Goal: Task Accomplishment & Management: Manage account settings

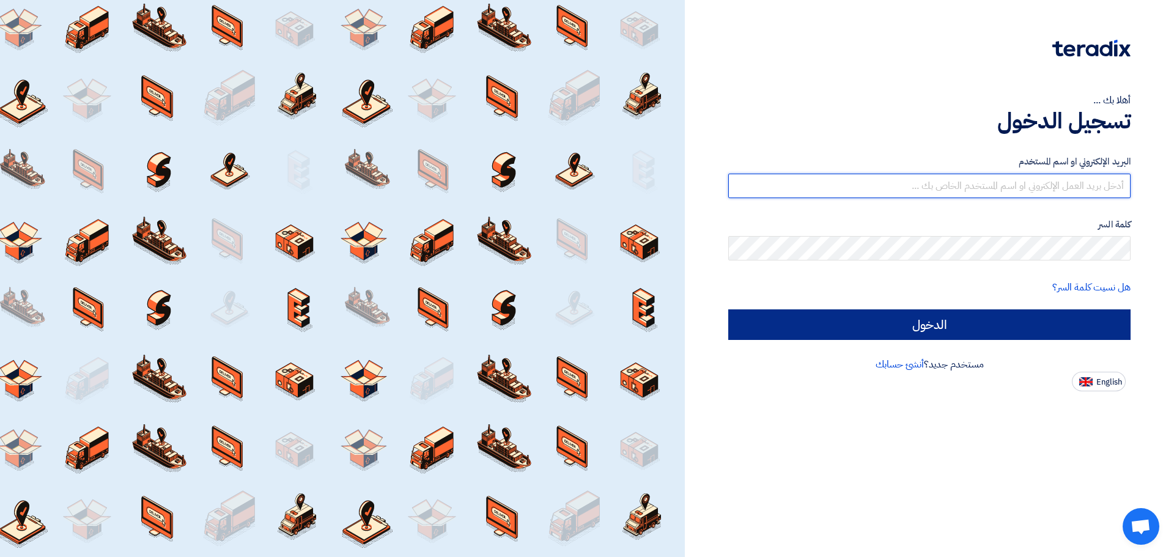
type input "[EMAIL_ADDRESS][DOMAIN_NAME]"
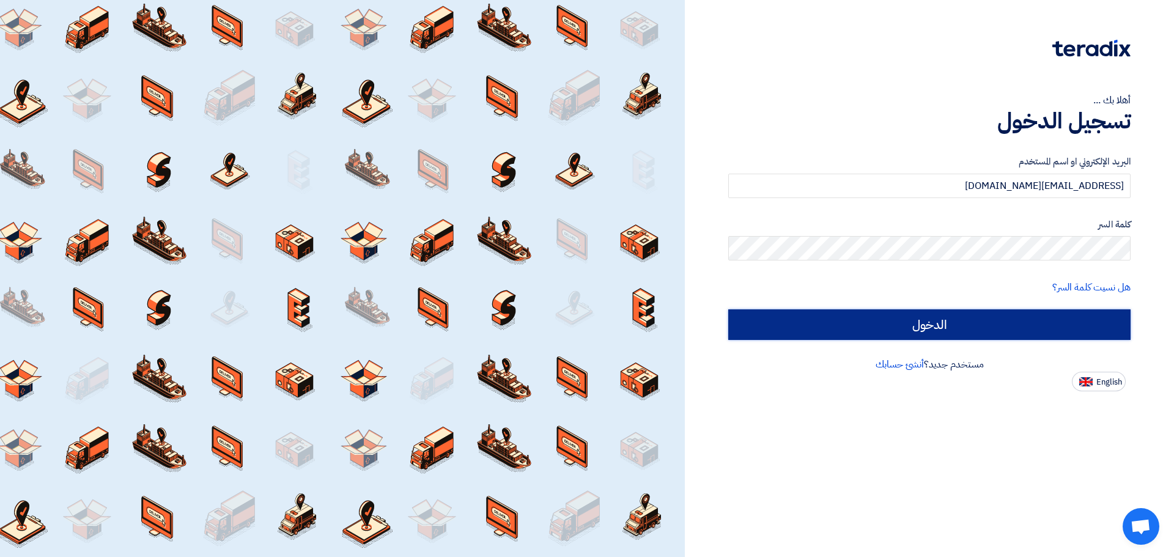
click at [903, 317] on input "الدخول" at bounding box center [930, 325] width 402 height 31
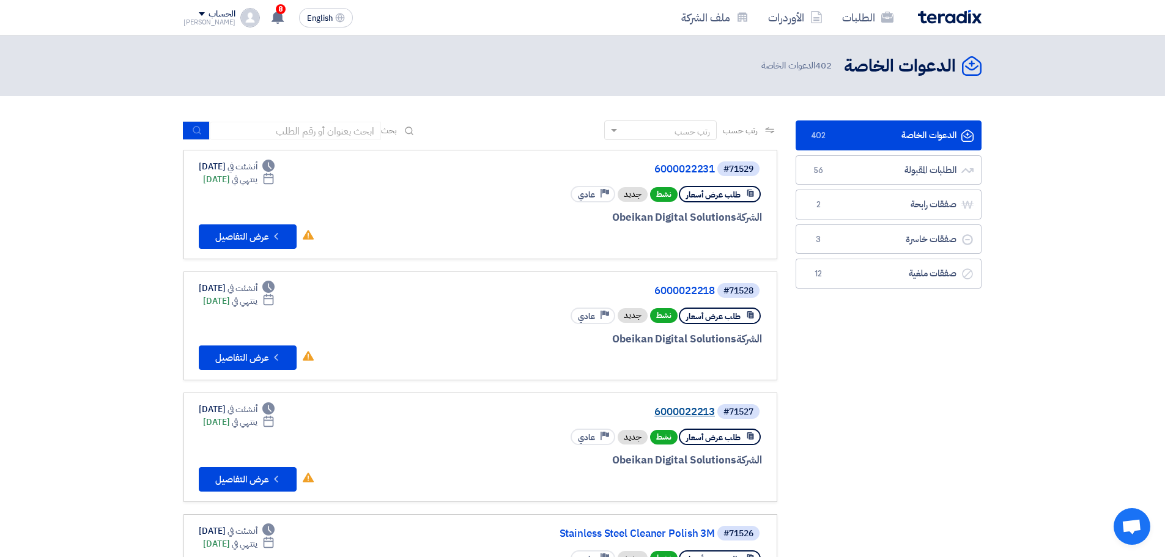
click at [680, 407] on link "6000022213" at bounding box center [592, 412] width 245 height 11
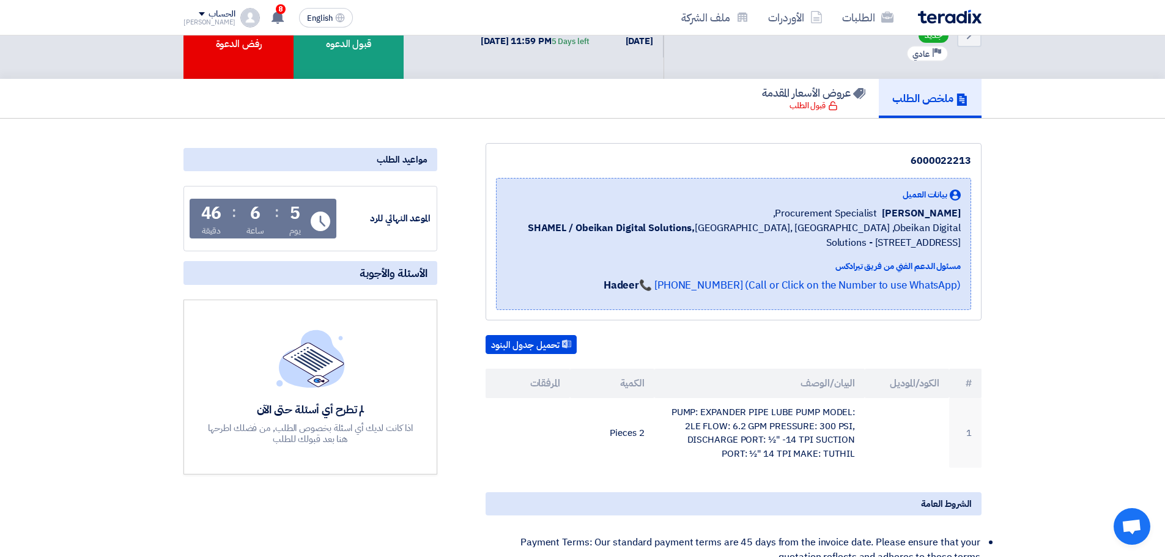
scroll to position [122, 0]
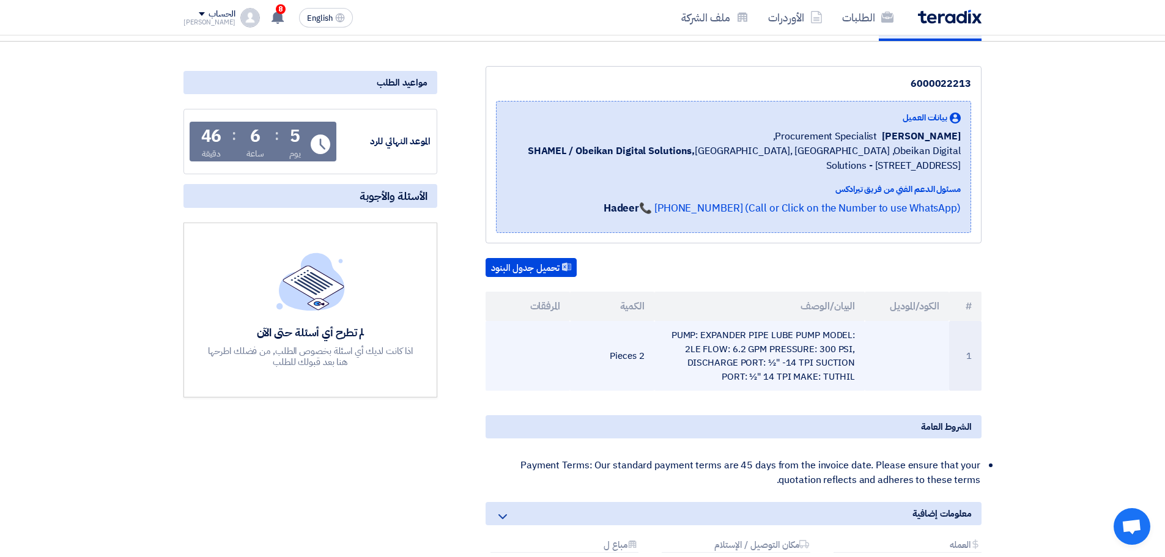
click at [715, 345] on td "PUMP: EXPANDER PIPE LUBE PUMP MODEL: 2LE FLOW: 6.2 GPM PRESSURE: 300 PSI, DISCH…" at bounding box center [760, 356] width 211 height 70
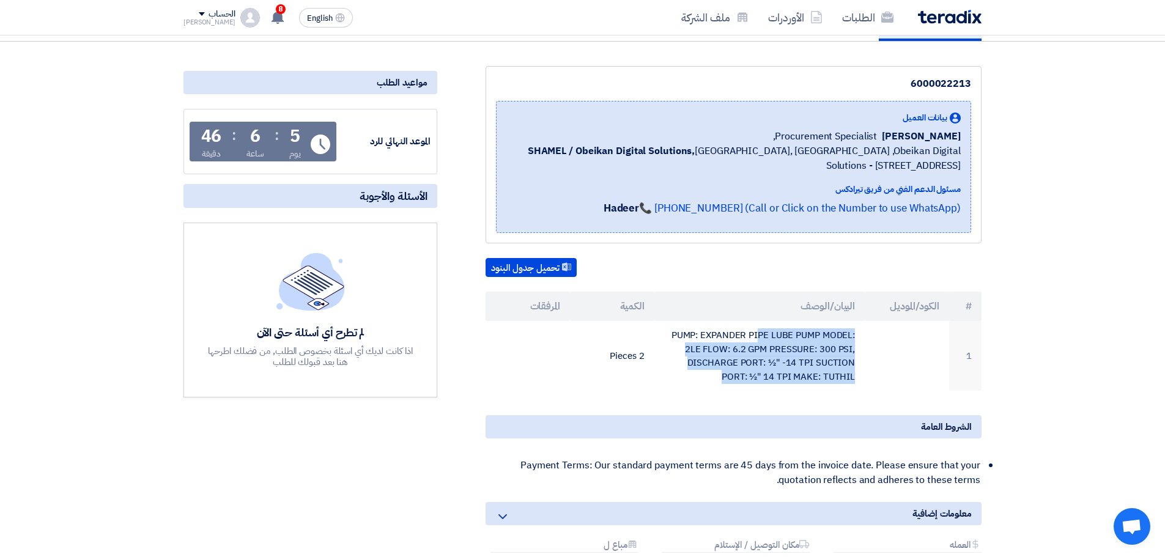
copy tr "PUMP: EXPANDER PIPE LUBE PUMP MODEL: 2LE FLOW: 6.2 GPM PRESSURE: 300 PSI, DISCH…"
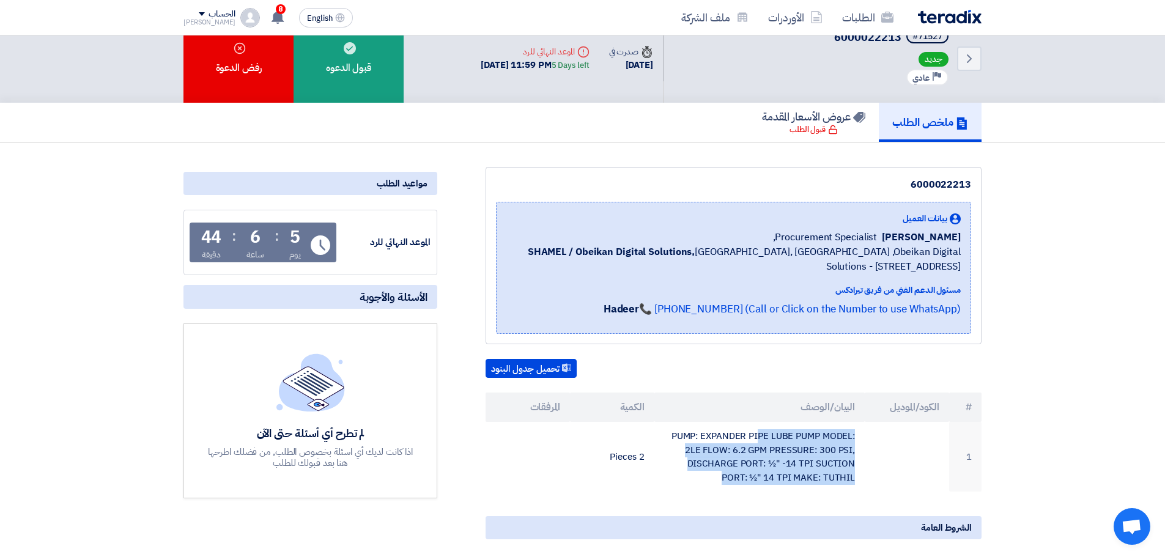
scroll to position [0, 0]
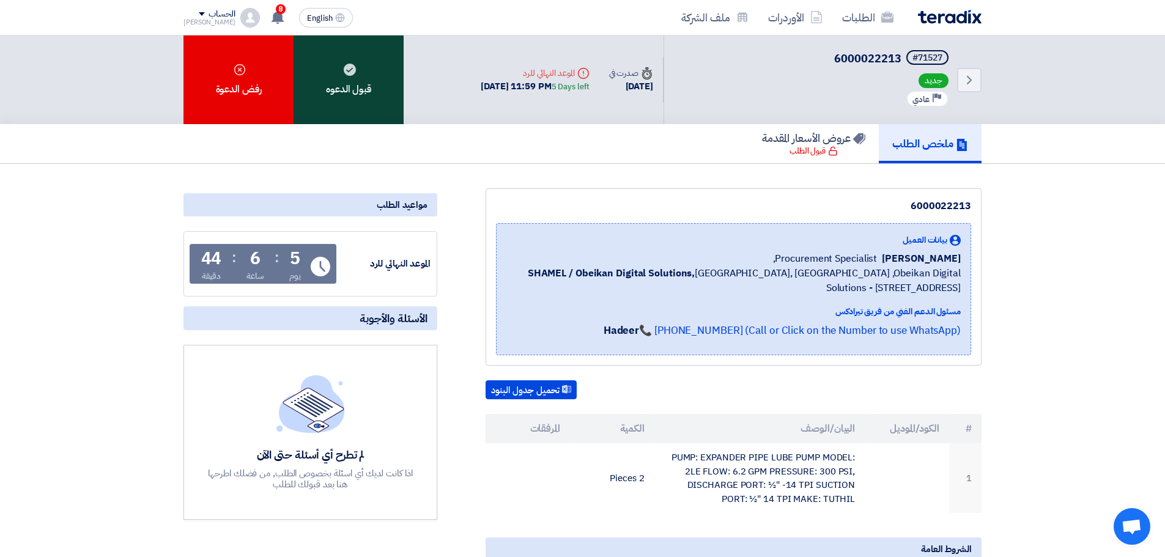
click at [377, 115] on div "قبول الدعوه" at bounding box center [349, 79] width 110 height 89
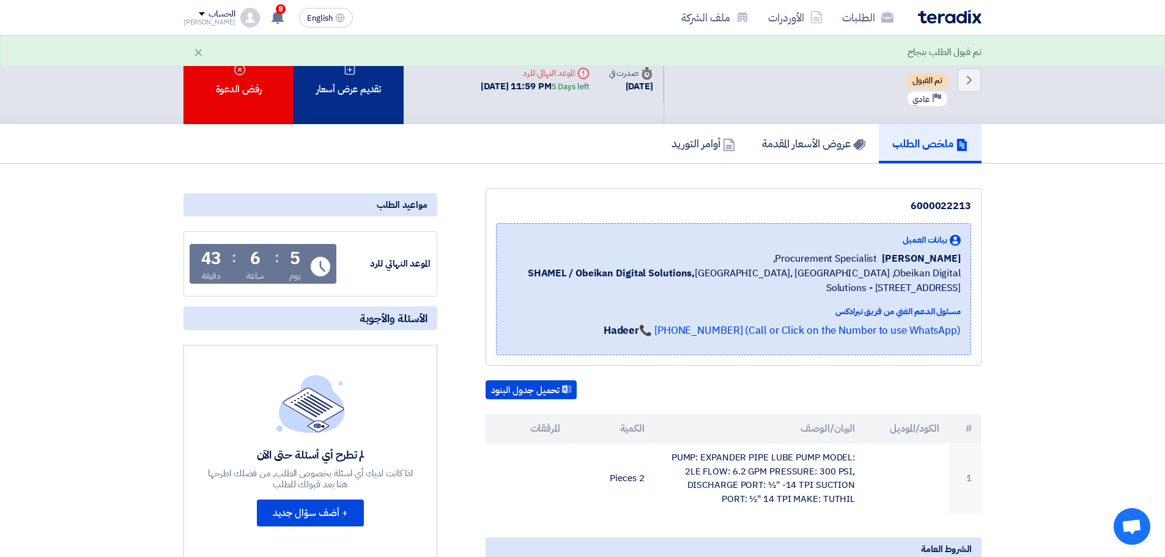
click at [334, 48] on div "تم قبول الطلب بنجاح ×" at bounding box center [582, 50] width 1165 height 31
click at [352, 79] on div "تقديم عرض أسعار" at bounding box center [349, 79] width 110 height 89
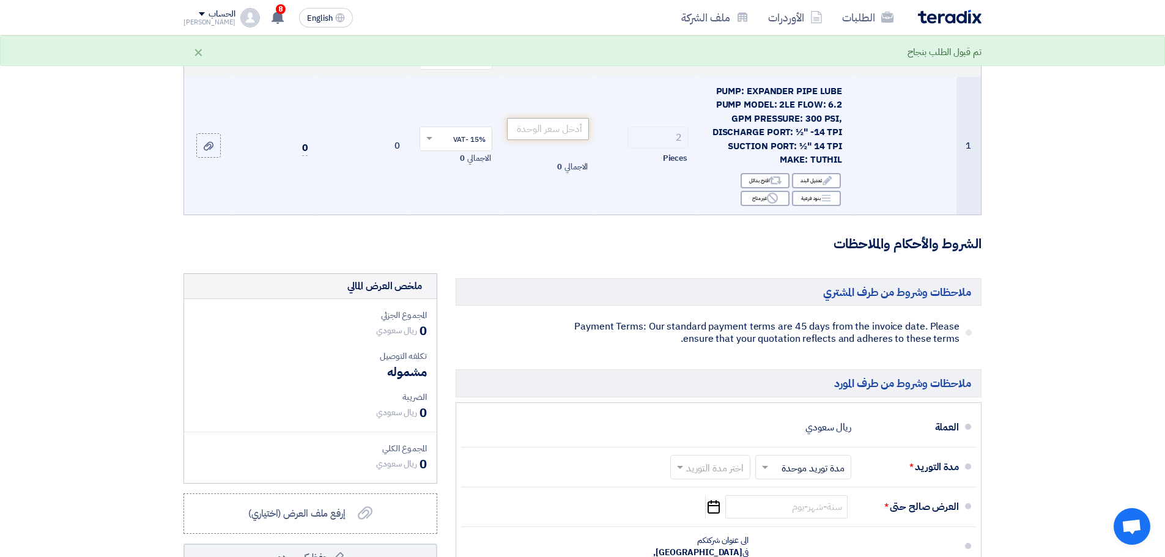
scroll to position [61, 0]
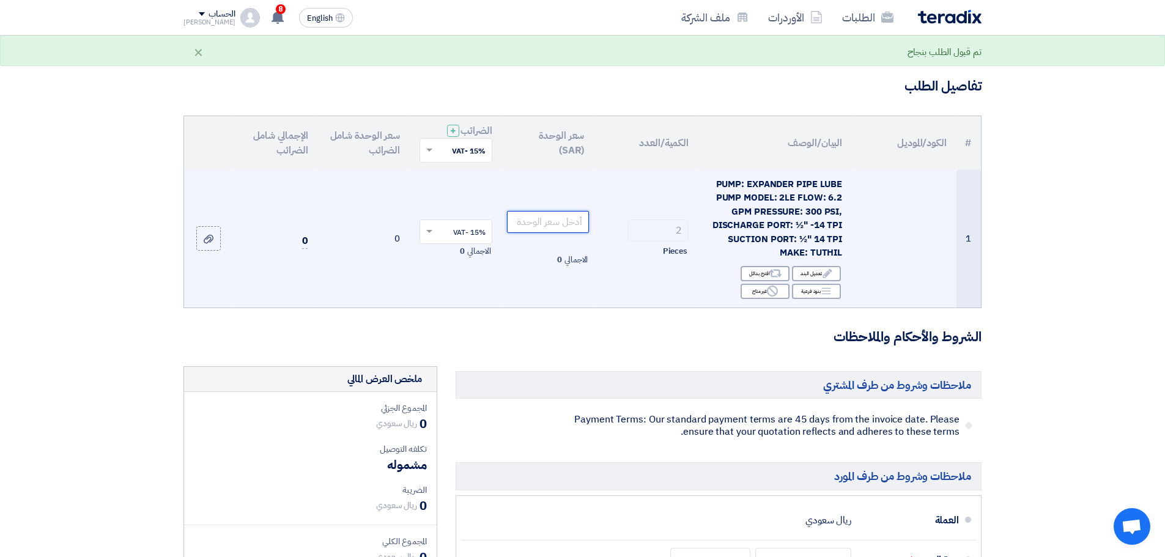
click at [553, 223] on input "number" at bounding box center [548, 222] width 83 height 22
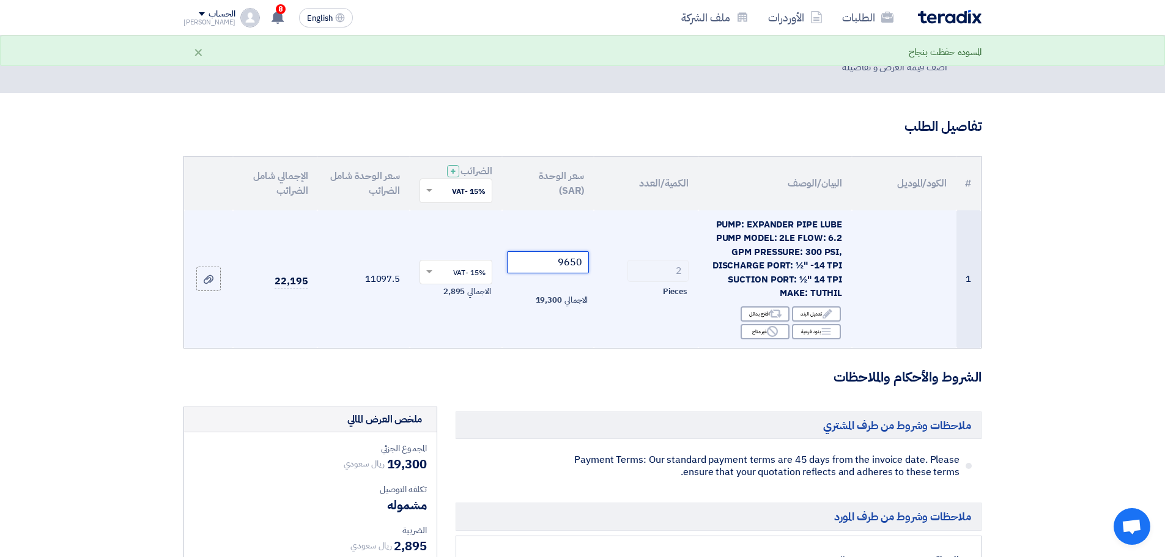
scroll to position [0, 0]
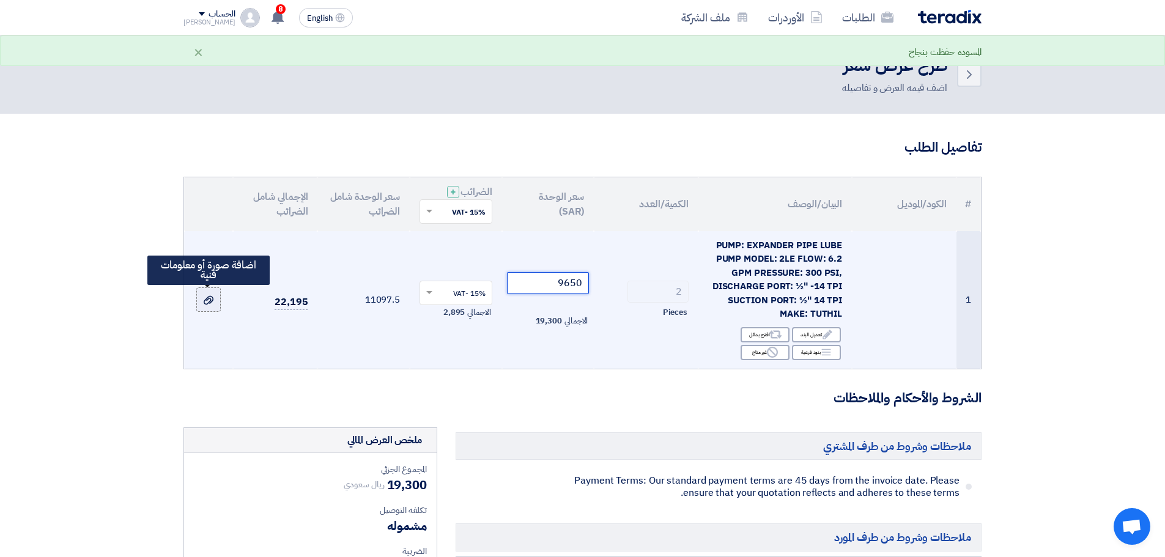
type input "9650"
click at [210, 294] on div at bounding box center [208, 300] width 12 height 14
click at [0, 0] on input "file" at bounding box center [0, 0] width 0 height 0
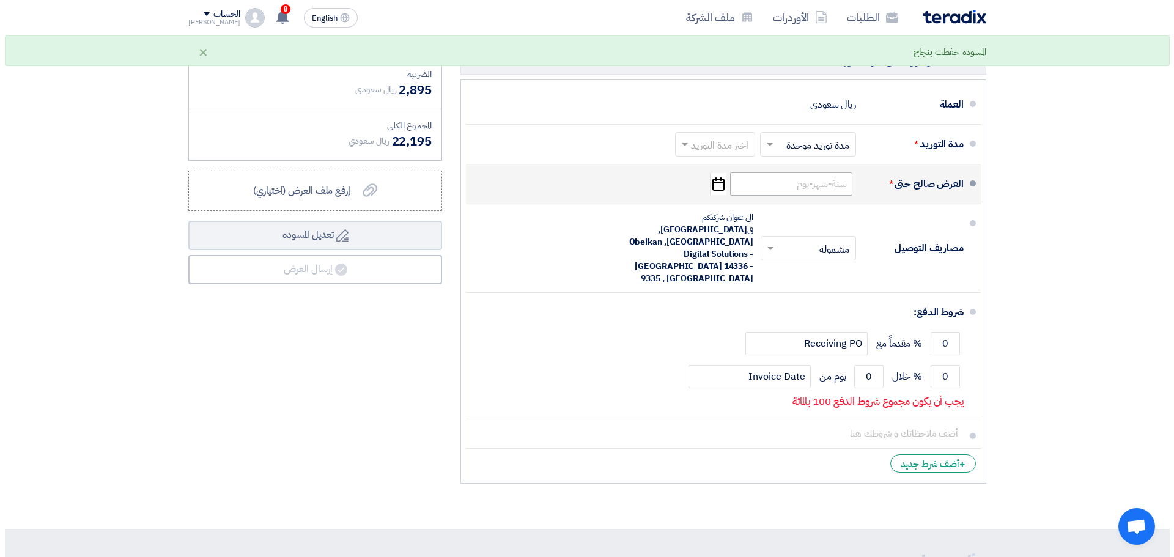
scroll to position [367, 0]
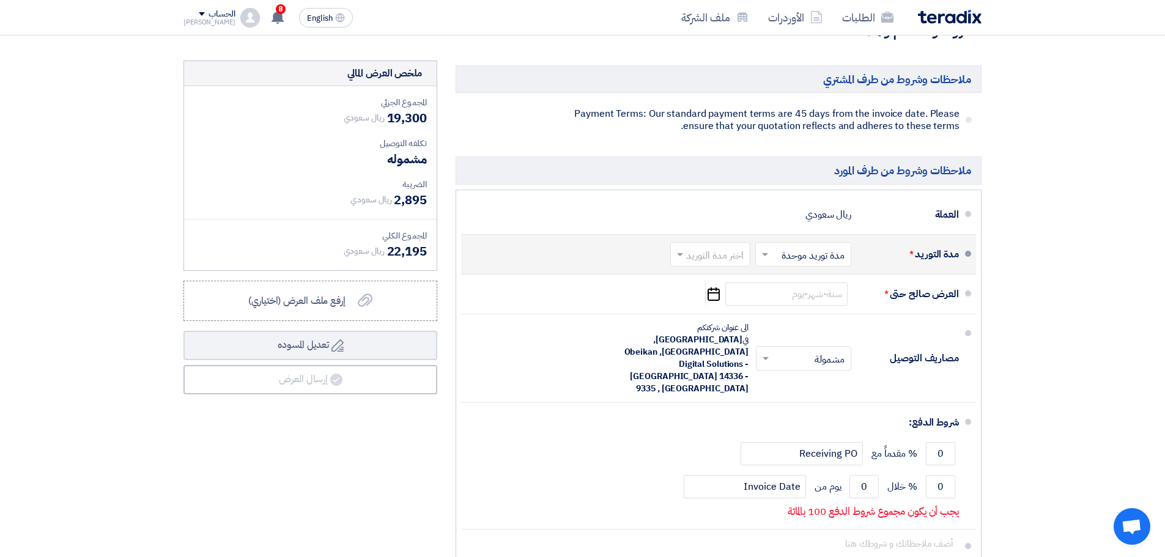
click at [790, 256] on input "text" at bounding box center [801, 256] width 90 height 18
click at [719, 252] on input "text" at bounding box center [708, 256] width 74 height 18
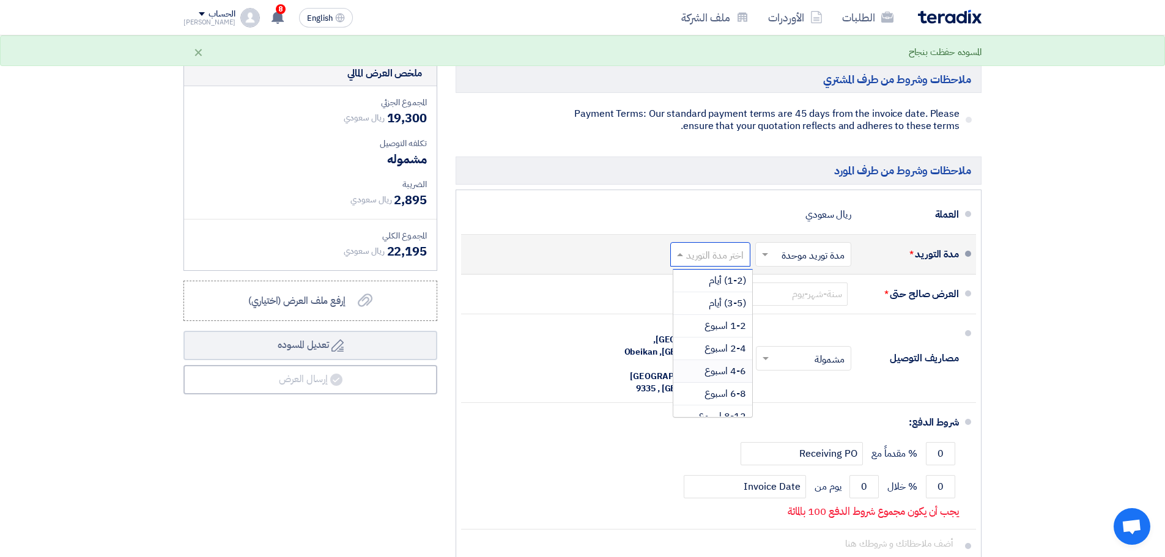
click at [740, 368] on span "4-6 اسبوع" at bounding box center [726, 371] width 42 height 15
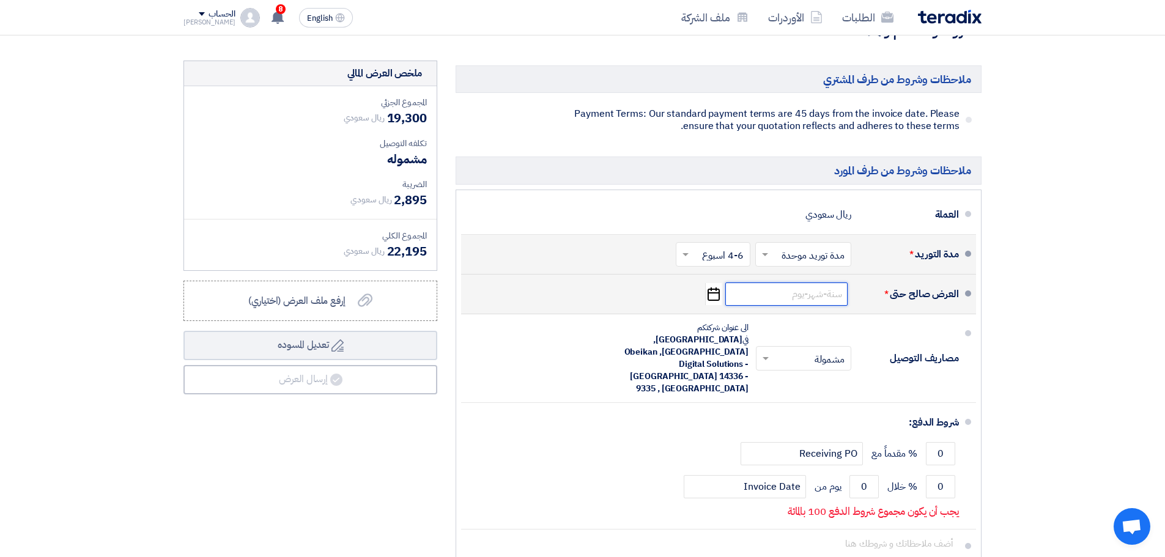
click at [799, 295] on input at bounding box center [786, 294] width 122 height 23
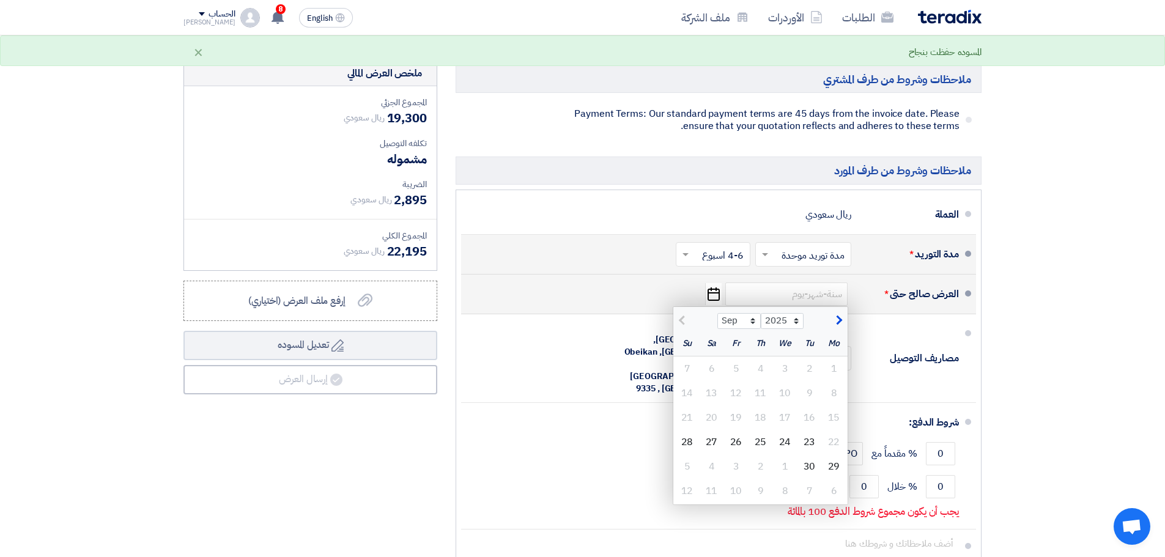
click at [840, 327] on span "button" at bounding box center [837, 320] width 7 height 13
select select "10"
click at [757, 394] on div "9" at bounding box center [761, 393] width 24 height 24
type input "[DATE]"
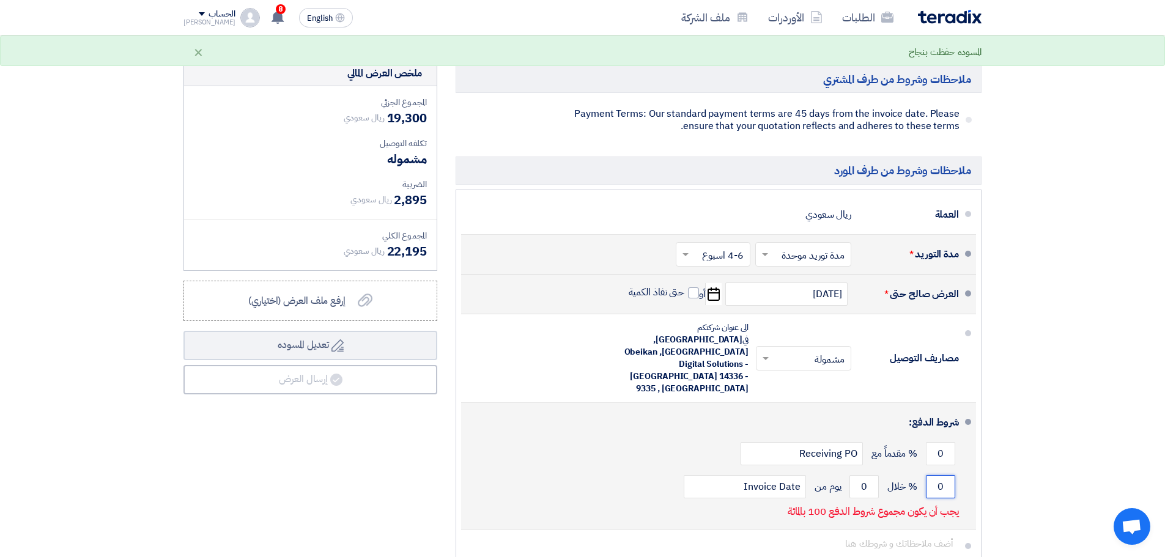
click at [938, 475] on input "0" at bounding box center [940, 486] width 29 height 23
type input "100"
drag, startPoint x: 867, startPoint y: 450, endPoint x: 860, endPoint y: 451, distance: 6.8
click at [860, 475] on input "0" at bounding box center [864, 486] width 29 height 23
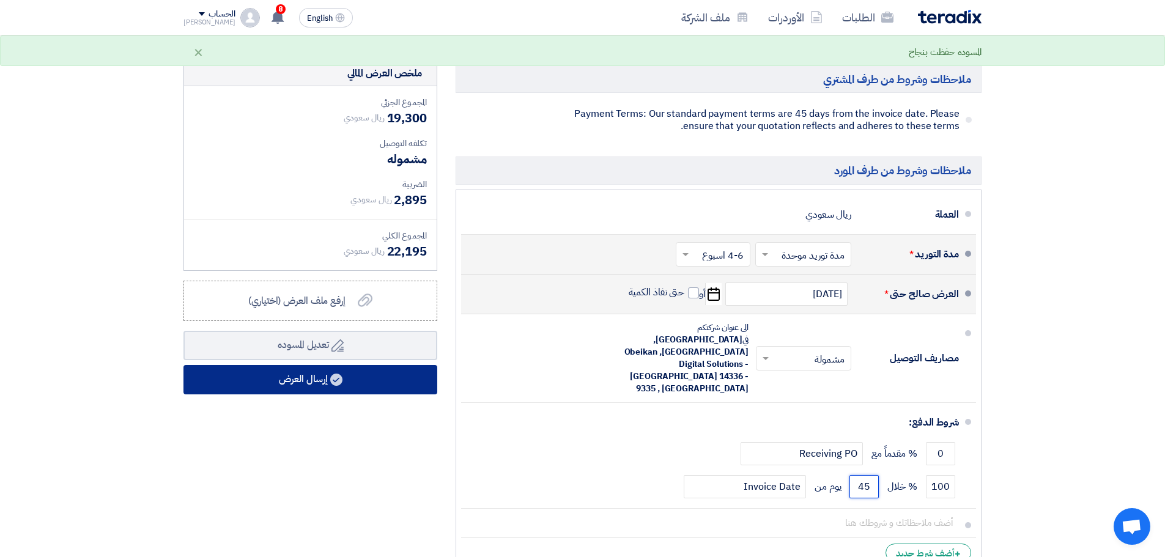
type input "45"
click at [309, 388] on button "إرسال العرض" at bounding box center [311, 379] width 254 height 29
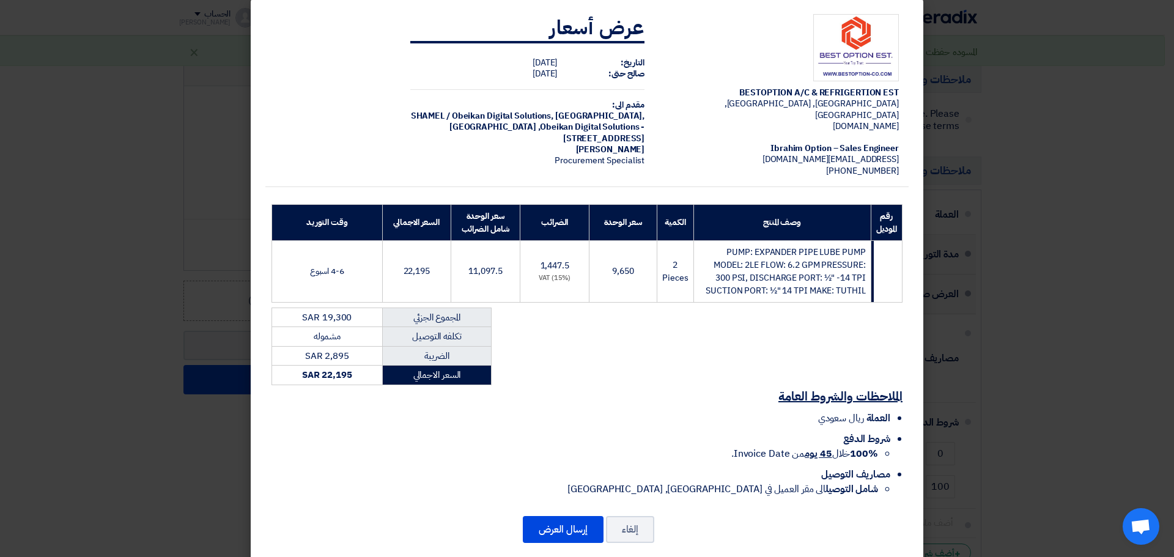
scroll to position [20, 0]
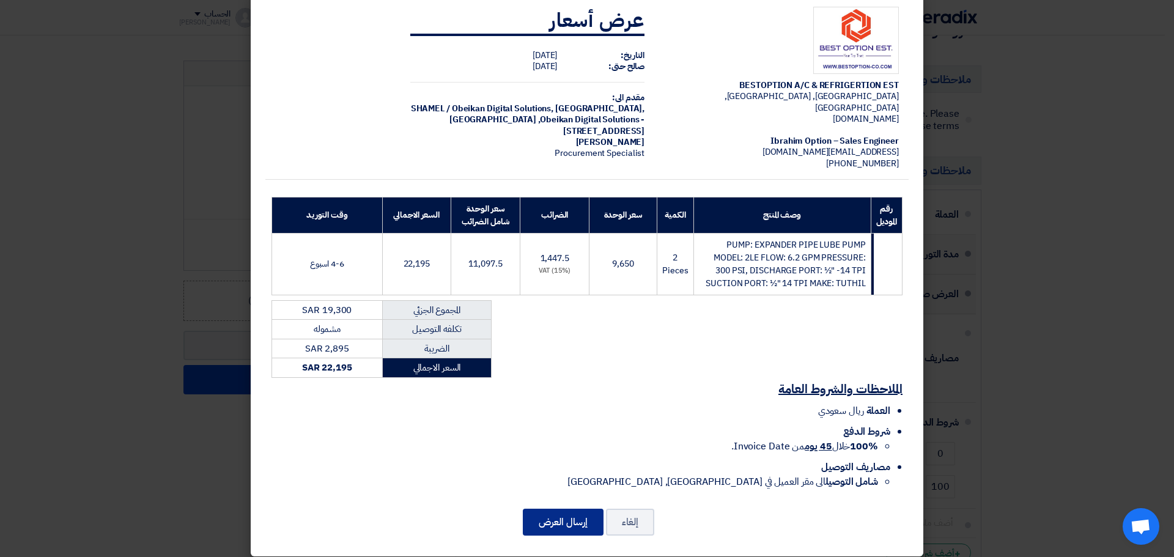
click at [565, 509] on button "إرسال العرض" at bounding box center [563, 522] width 81 height 27
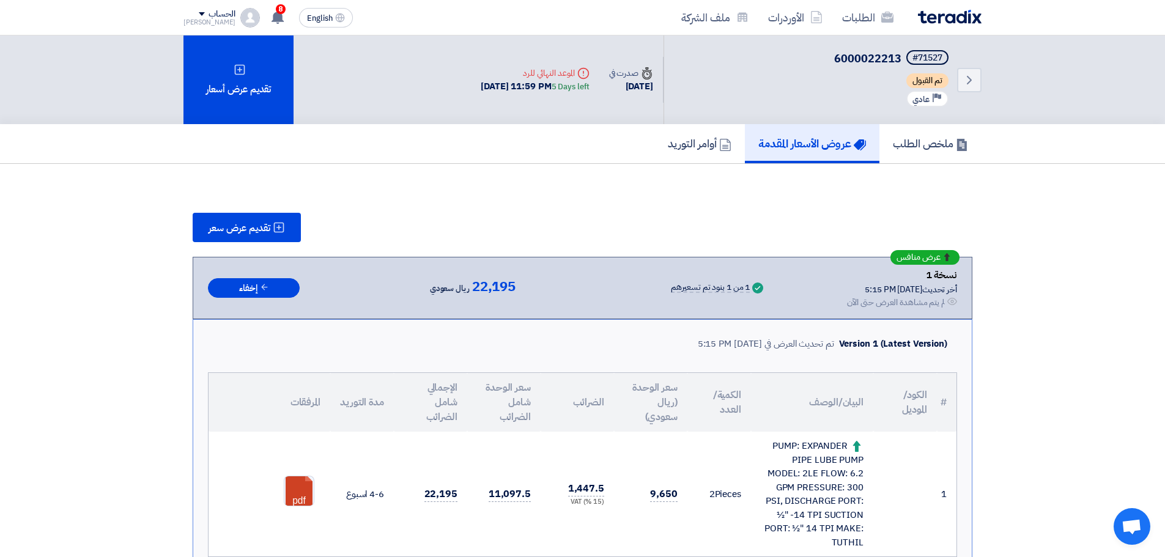
click at [868, 32] on div "الطلبات الأوردرات ملف الشركة English EN 8 قام بتعديل علي طلبه FA - SVR-2131UDD-…" at bounding box center [582, 17] width 817 height 35
click at [867, 26] on link "الطلبات" at bounding box center [868, 17] width 71 height 29
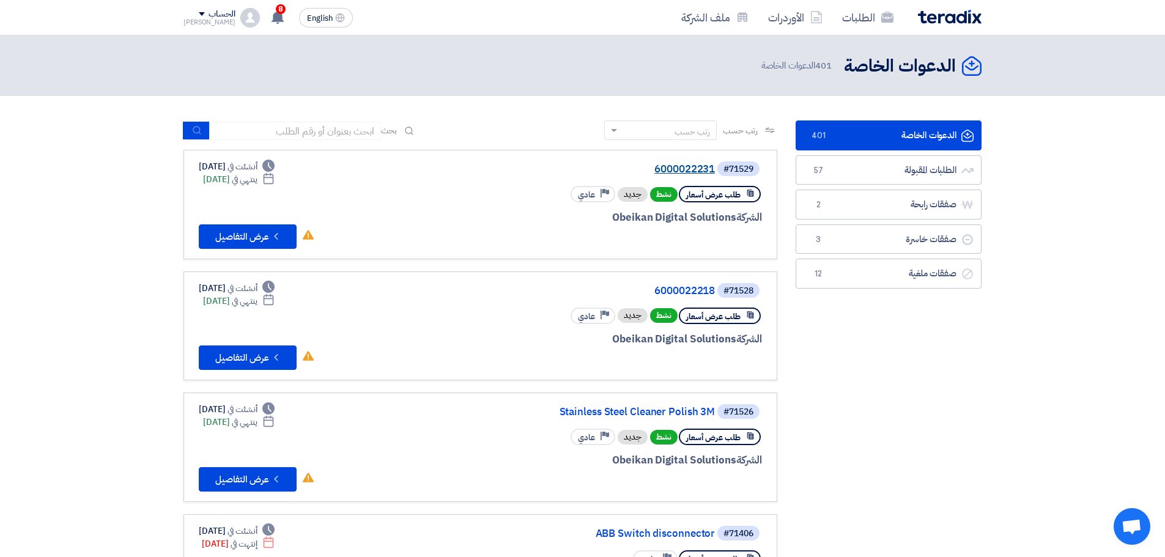
click at [689, 167] on link "6000022231" at bounding box center [592, 169] width 245 height 11
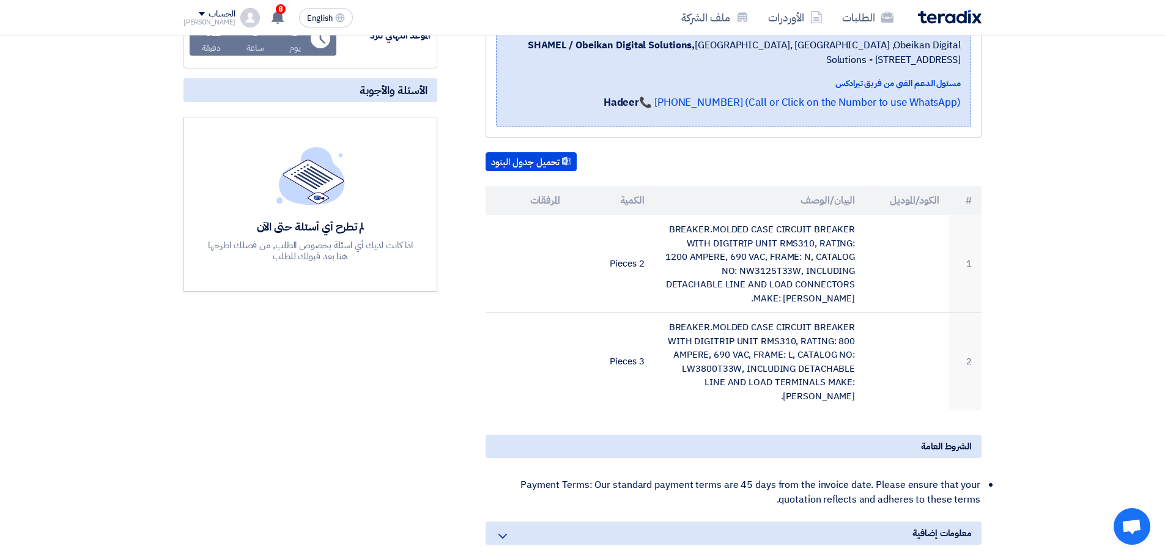
scroll to position [245, 0]
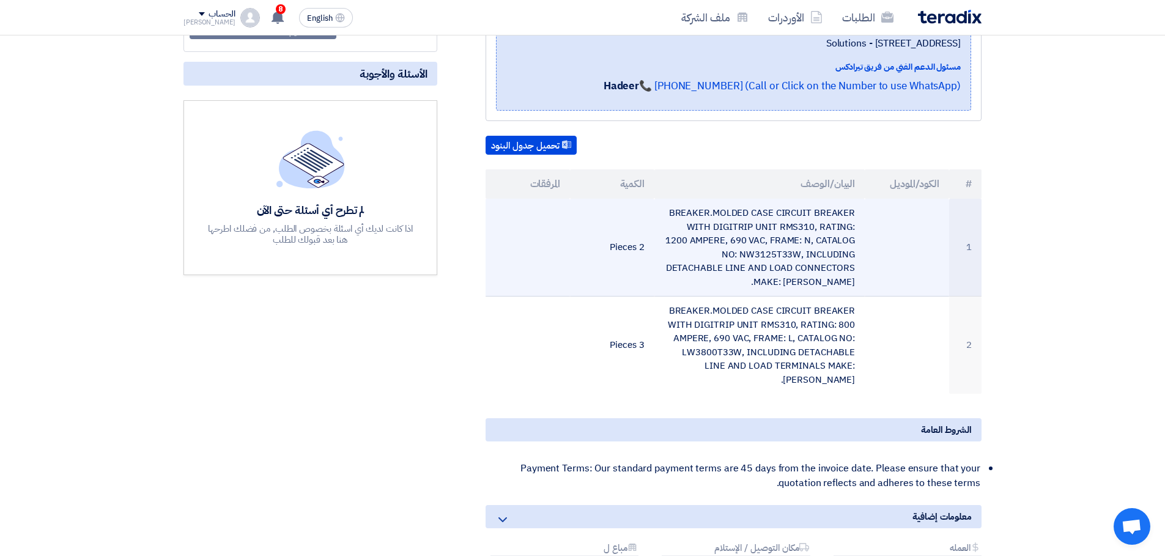
click at [789, 224] on td "BREAKER.MOLDED CASE CIRCUIT BREAKER WITH DIGITRIP UNIT RMS310, RATING: 1200 AMP…" at bounding box center [760, 248] width 211 height 98
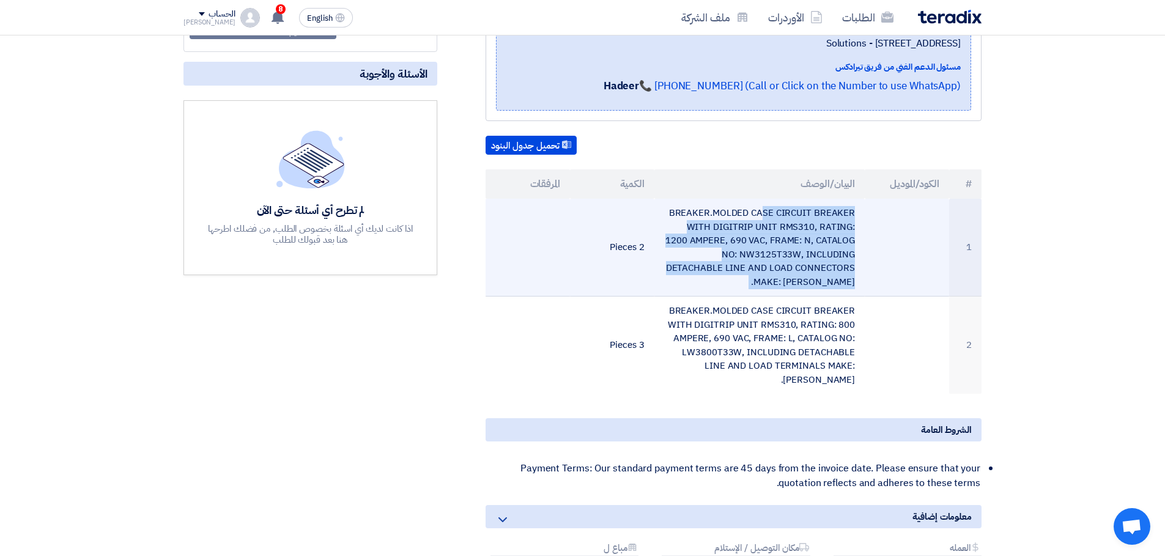
click at [789, 224] on td "BREAKER.MOLDED CASE CIRCUIT BREAKER WITH DIGITRIP UNIT RMS310, RATING: 1200 AMP…" at bounding box center [760, 248] width 211 height 98
copy tr "BREAKER.MOLDED CASE CIRCUIT BREAKER WITH DIGITRIP UNIT RMS310, RATING: 1200 AMP…"
click at [737, 265] on td "BREAKER.MOLDED CASE CIRCUIT BREAKER WITH DIGITRIP UNIT RMS310, RATING: 1200 AMP…" at bounding box center [760, 248] width 211 height 98
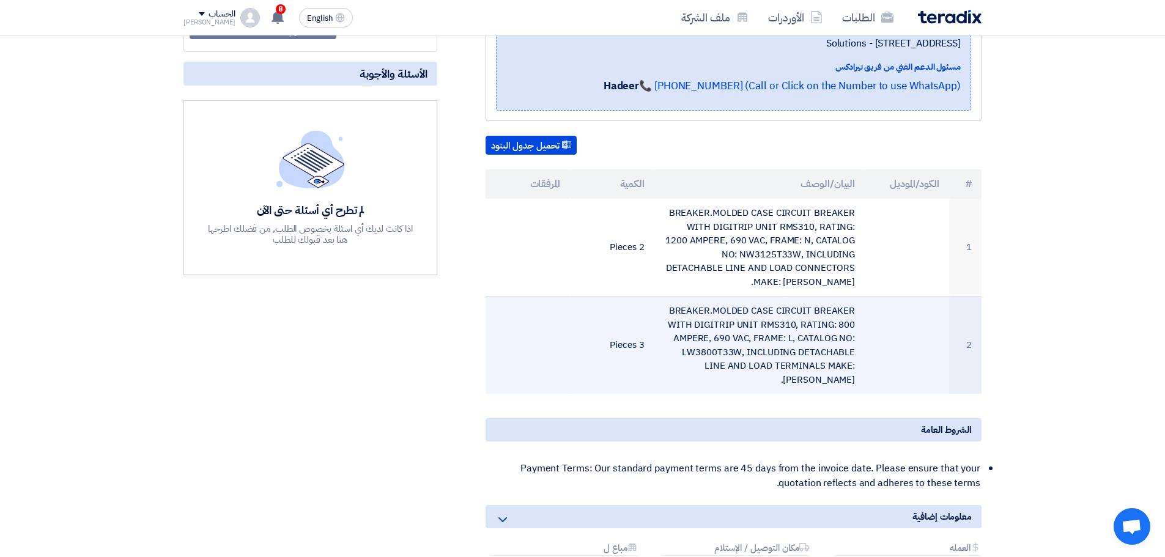
click at [738, 332] on td "BREAKER.MOLDED CASE CIRCUIT BREAKER WITH DIGITRIP UNIT RMS310, RATING: 800 AMPE…" at bounding box center [760, 346] width 211 height 98
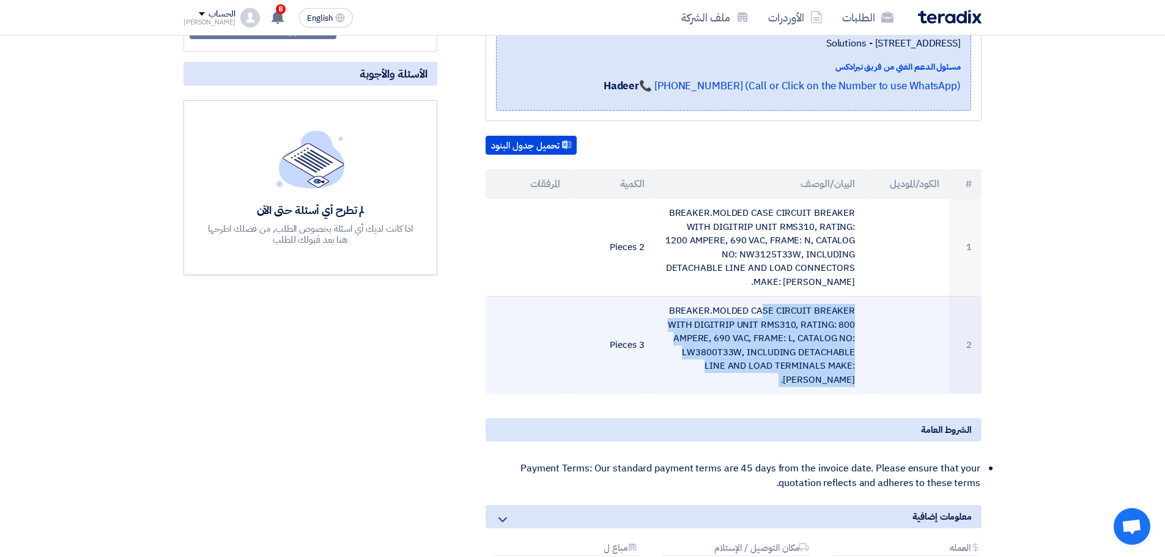
click at [738, 332] on td "BREAKER.MOLDED CASE CIRCUIT BREAKER WITH DIGITRIP UNIT RMS310, RATING: 800 AMPE…" at bounding box center [760, 346] width 211 height 98
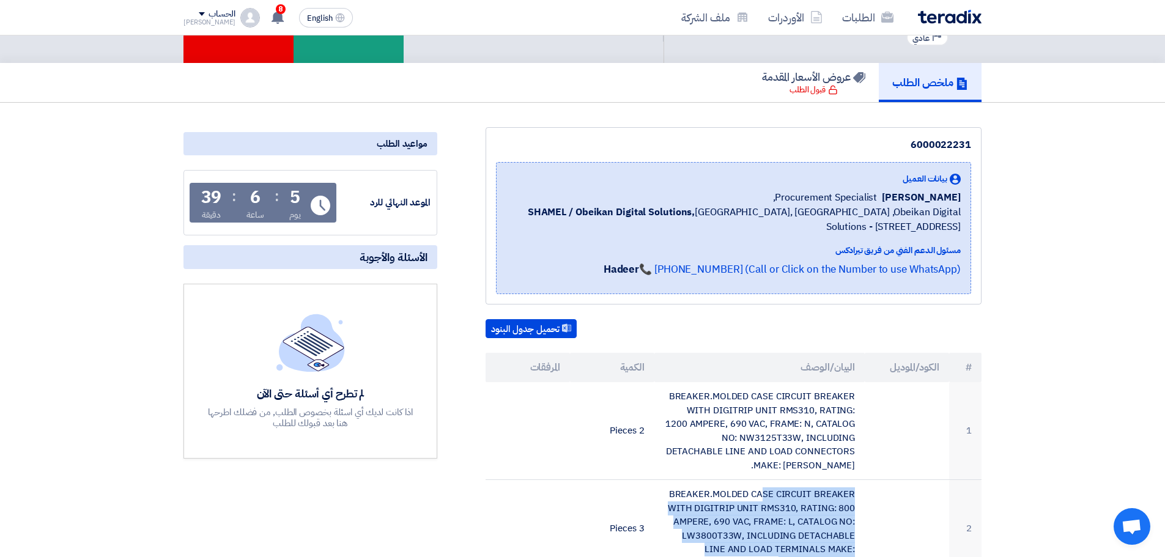
scroll to position [0, 0]
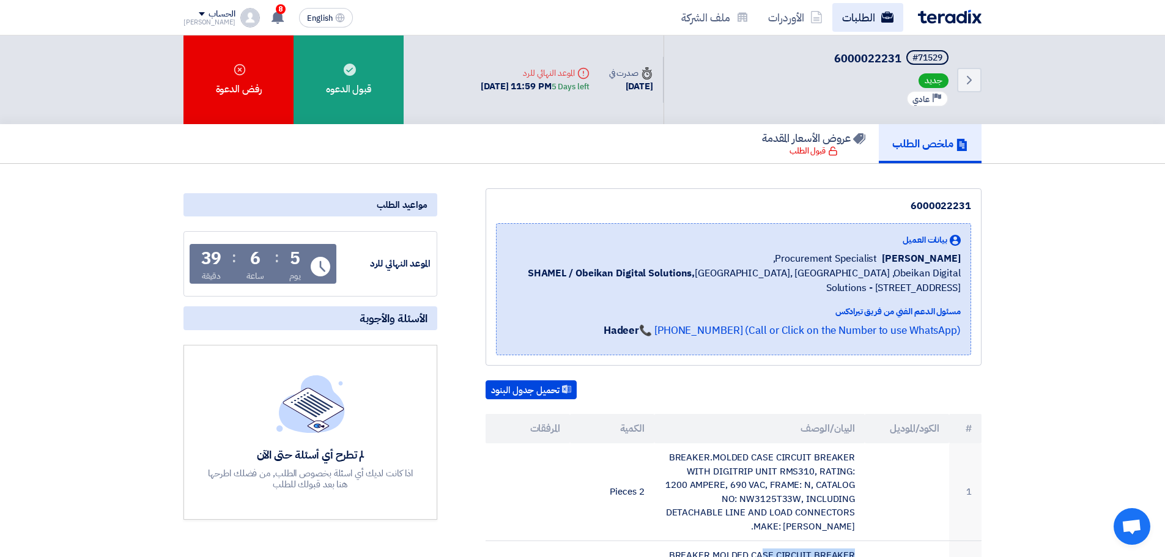
click at [889, 17] on use at bounding box center [887, 17] width 12 height 11
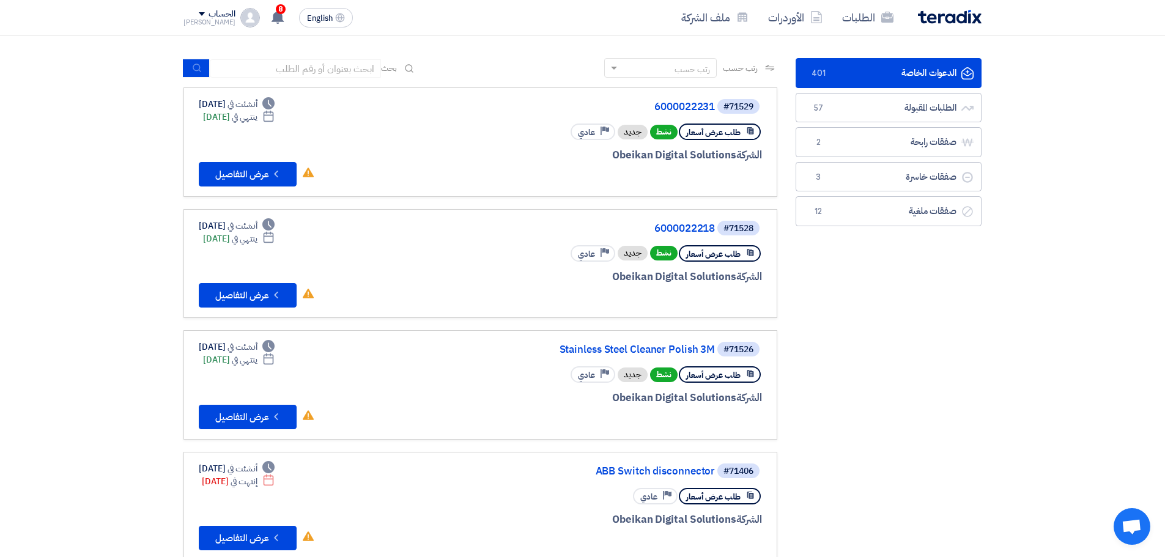
scroll to position [61, 0]
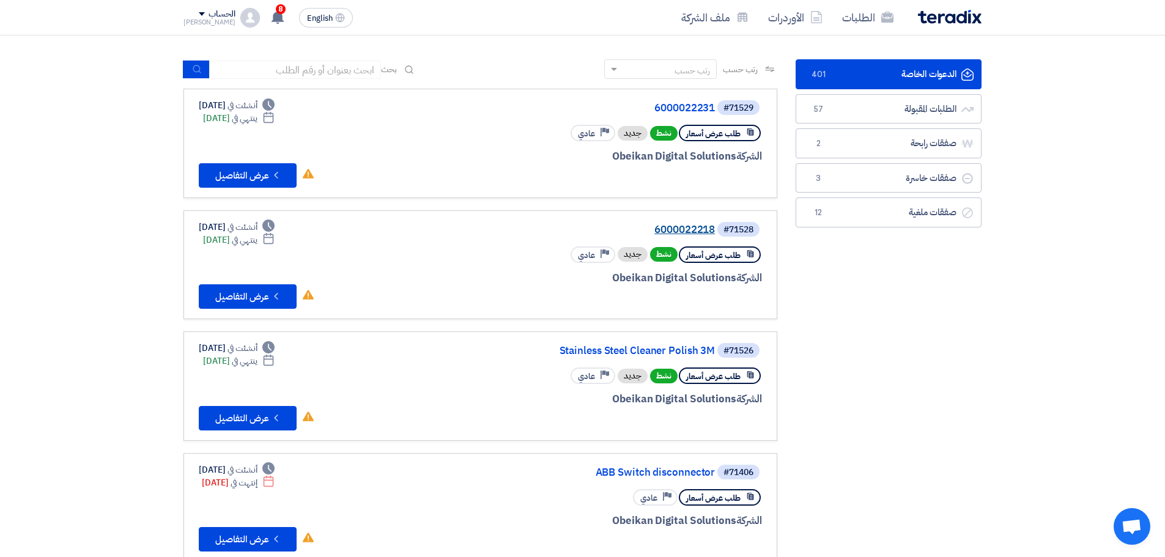
click at [699, 227] on link "6000022218" at bounding box center [592, 229] width 245 height 11
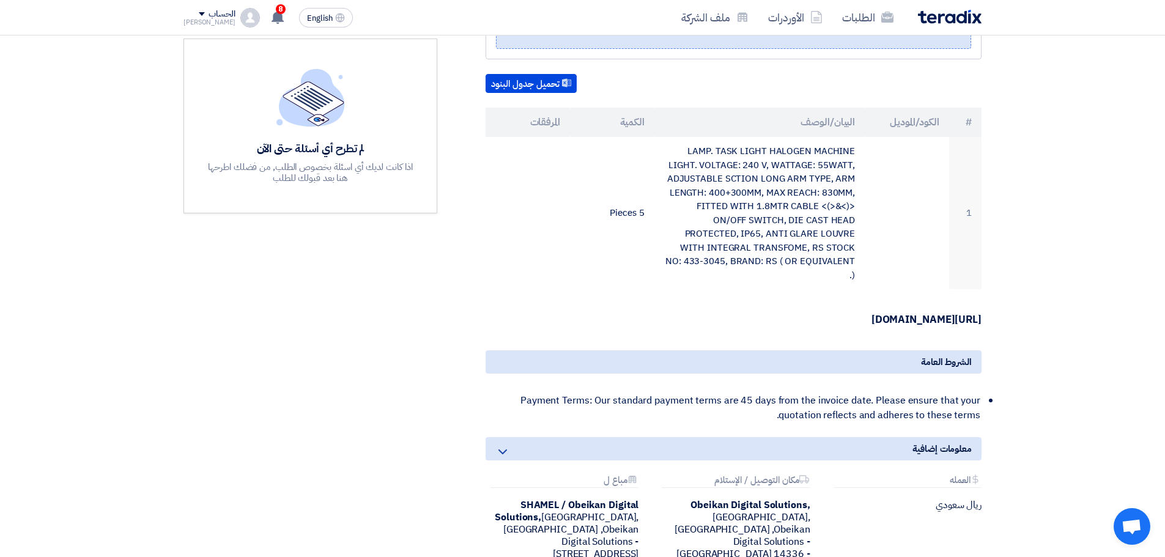
scroll to position [306, 0]
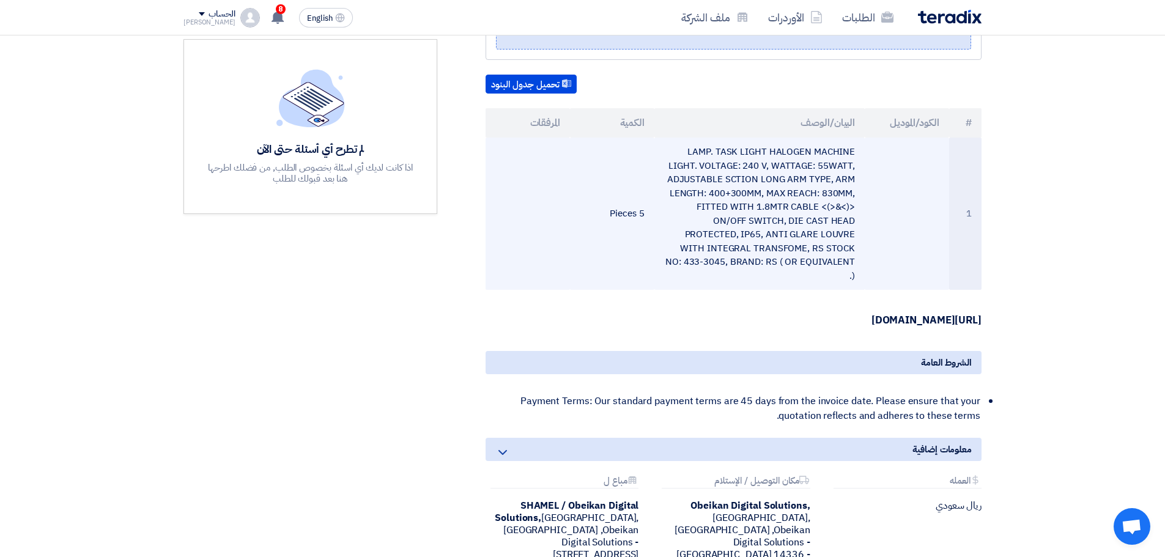
click at [788, 214] on td "LAMP. TASK LIGHT HALOGEN MACHINE LIGHT. VOLTAGE: 240 V, WATTAGE: 55WATT, ADJUST…" at bounding box center [760, 214] width 211 height 152
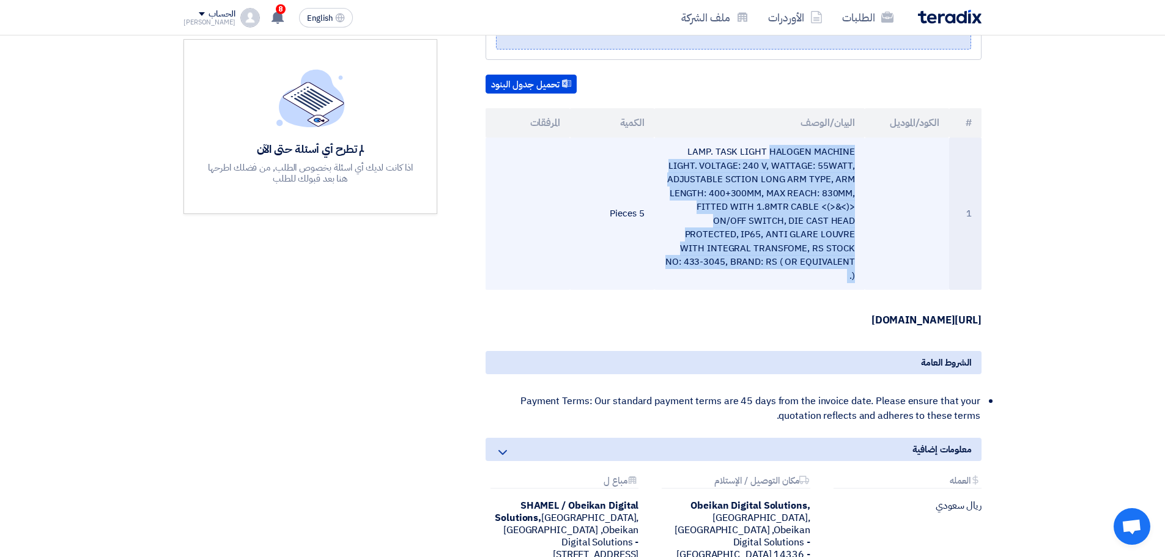
click at [788, 214] on td "LAMP. TASK LIGHT HALOGEN MACHINE LIGHT. VOLTAGE: 240 V, WATTAGE: 55WATT, ADJUST…" at bounding box center [760, 214] width 211 height 152
copy tr "LAMP. TASK LIGHT HALOGEN MACHINE LIGHT. VOLTAGE: 240 V, WATTAGE: 55WATT, ADJUST…"
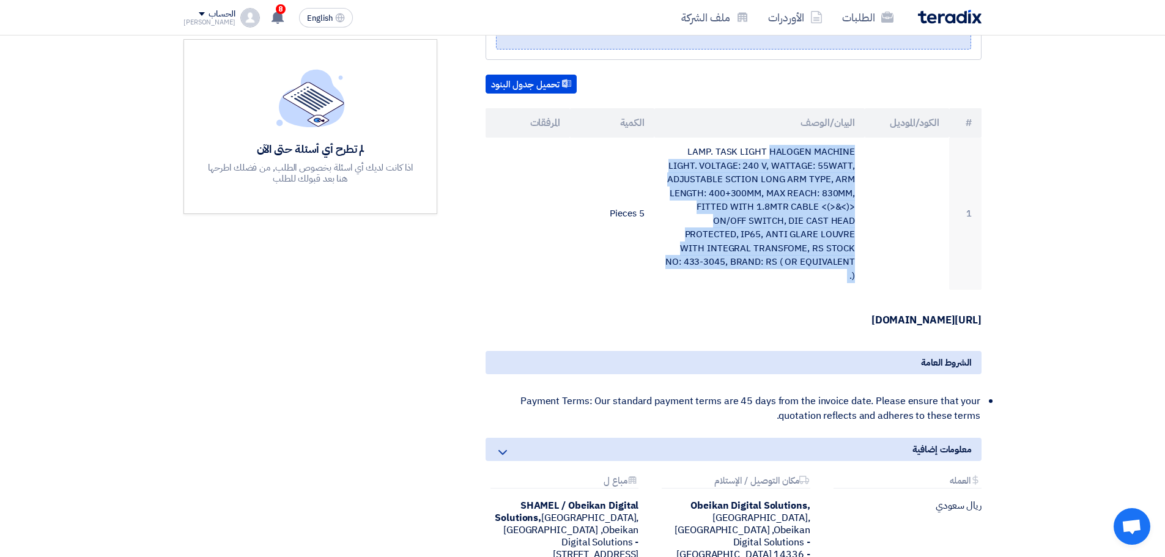
scroll to position [61, 0]
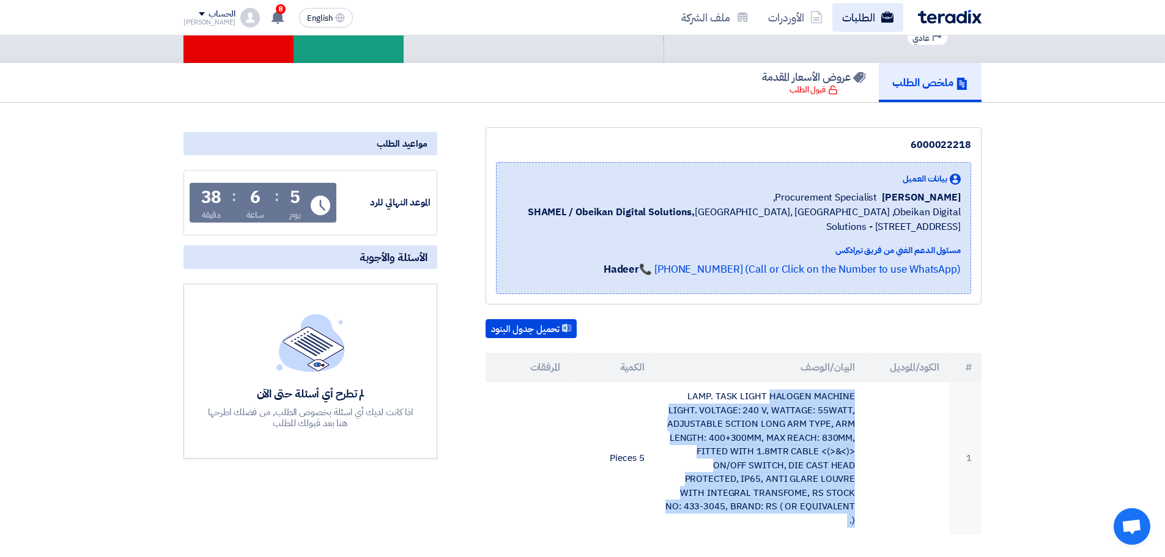
click at [864, 20] on link "الطلبات" at bounding box center [868, 17] width 71 height 29
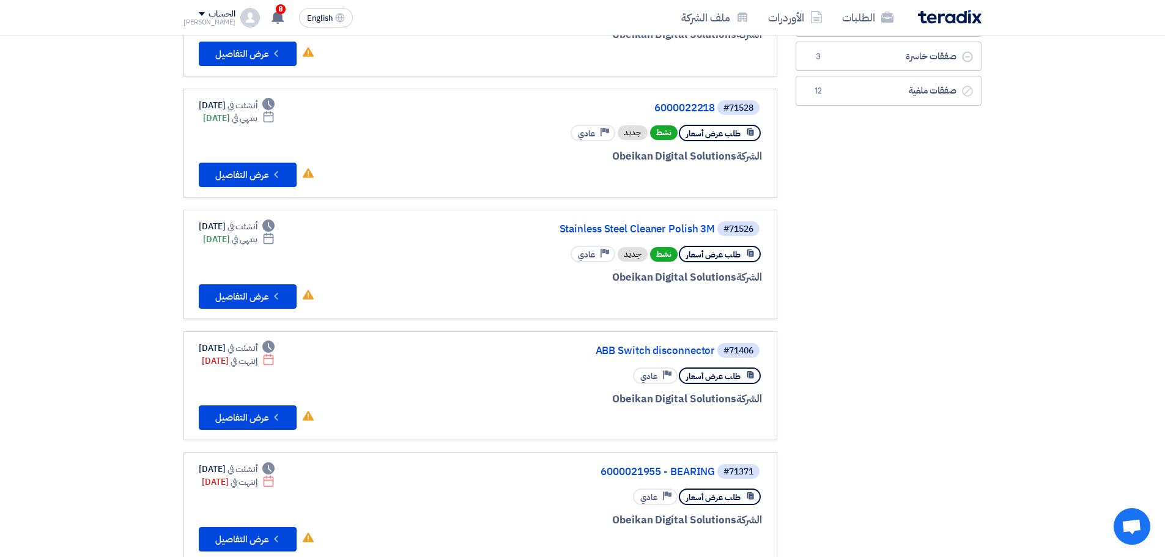
scroll to position [184, 0]
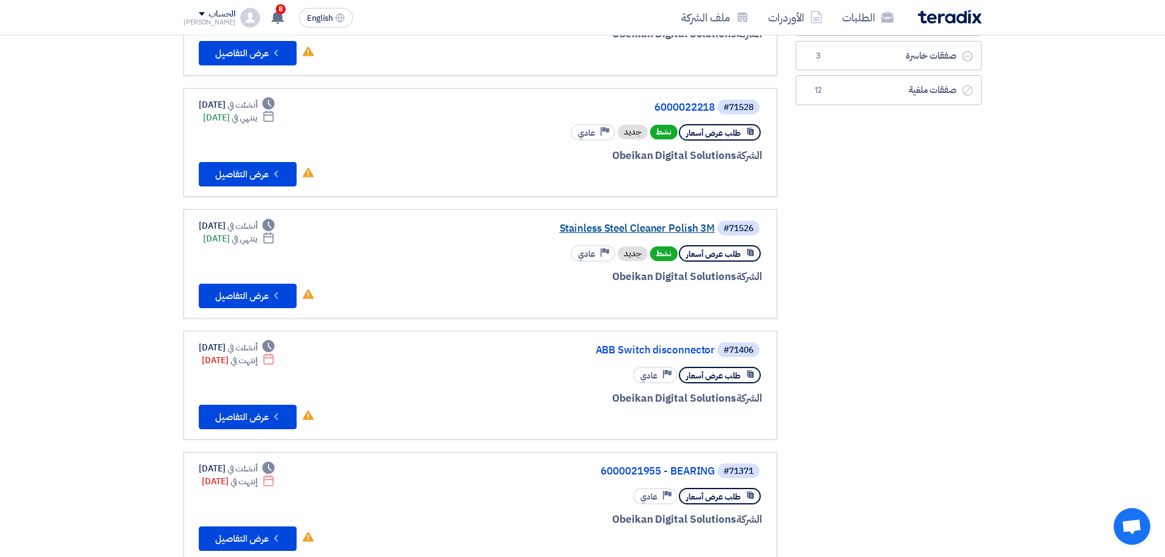
click at [650, 232] on link "Stainless Steel Cleaner Polish 3M" at bounding box center [592, 228] width 245 height 11
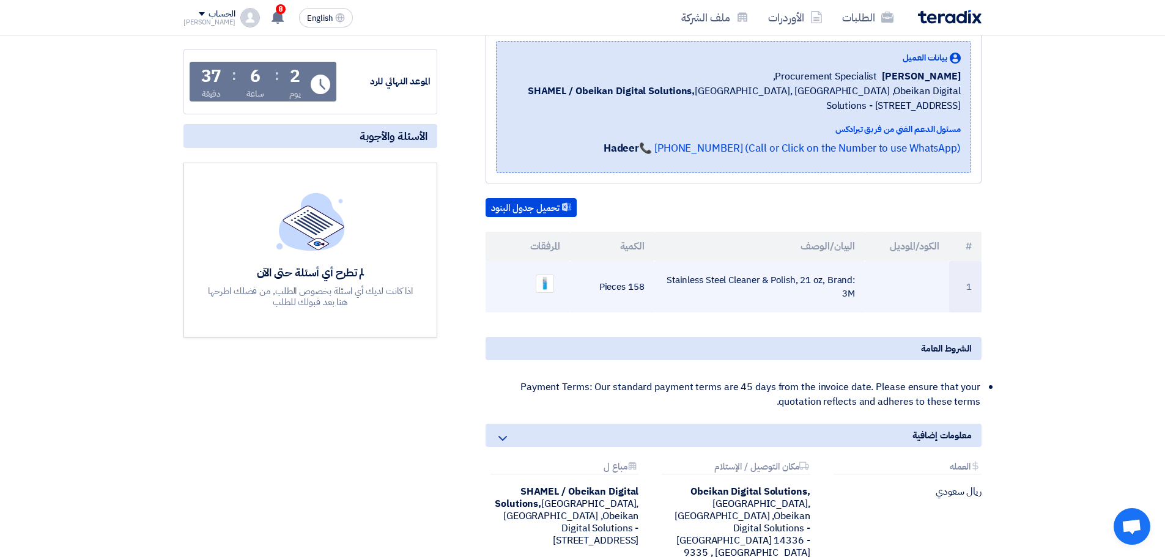
scroll to position [184, 0]
click at [547, 281] on img at bounding box center [544, 282] width 17 height 17
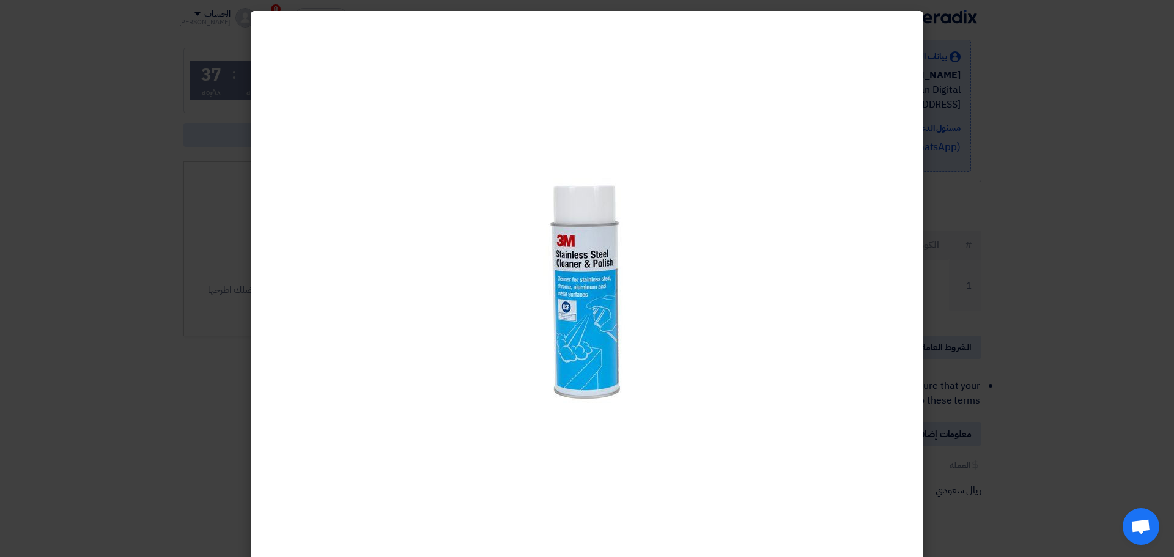
click at [957, 237] on modal-container at bounding box center [587, 278] width 1174 height 557
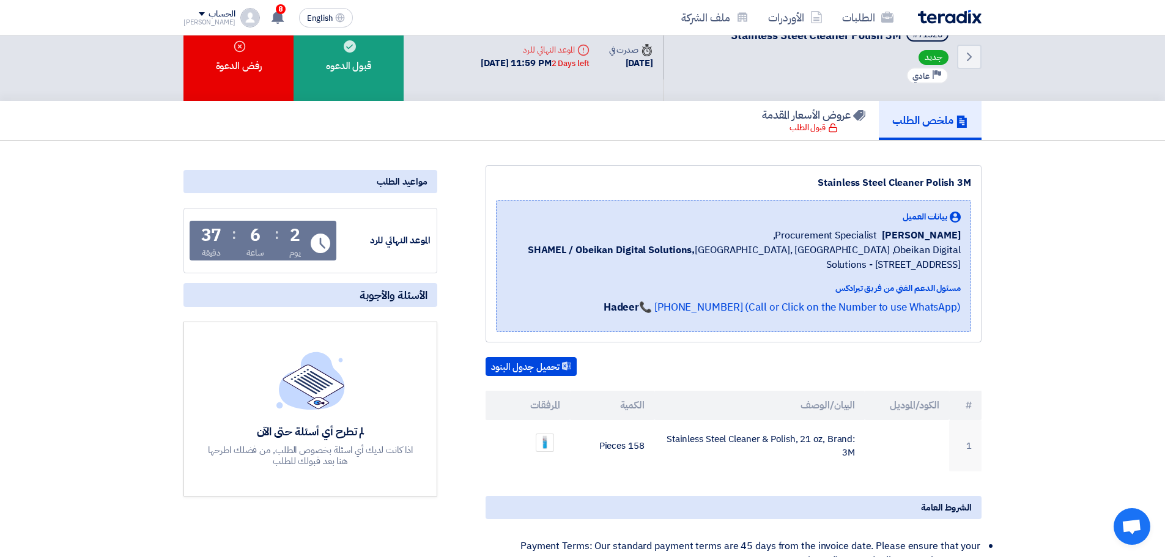
scroll to position [0, 0]
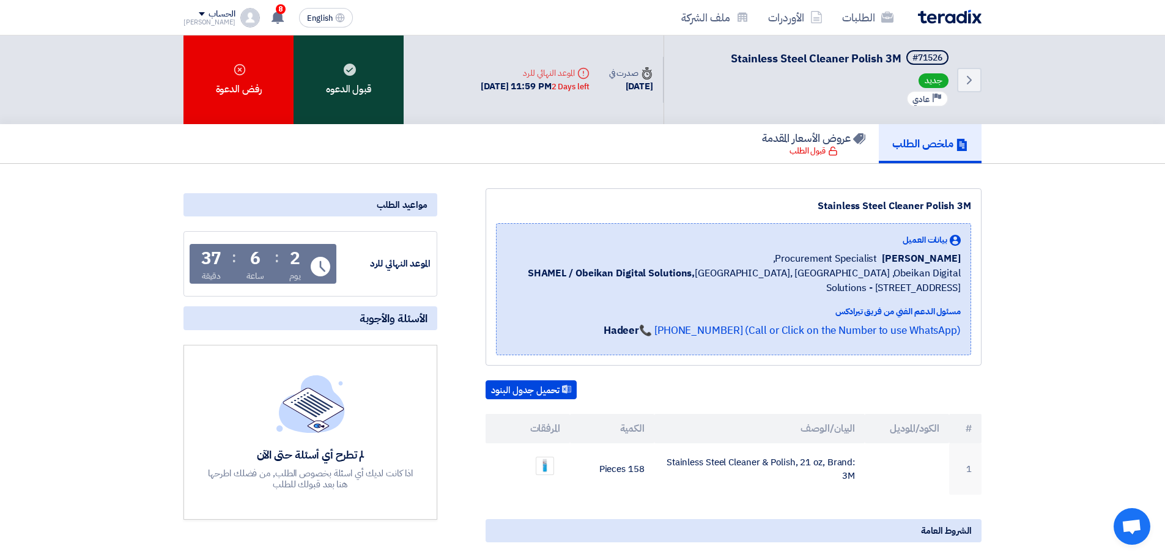
click at [388, 103] on div "قبول الدعوه" at bounding box center [349, 79] width 110 height 89
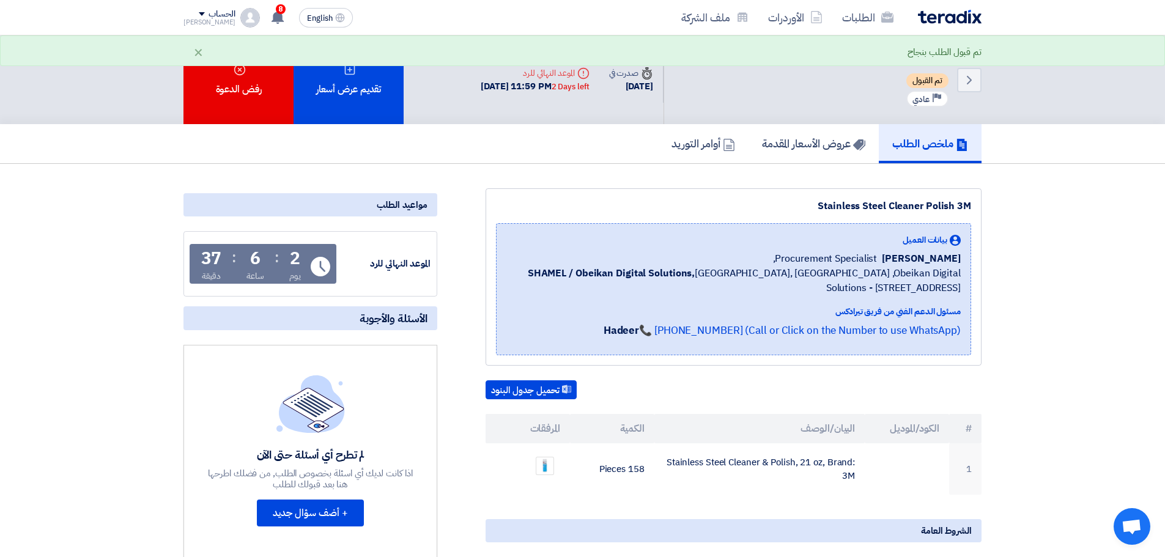
click at [388, 103] on div "تقديم عرض أسعار" at bounding box center [349, 79] width 110 height 89
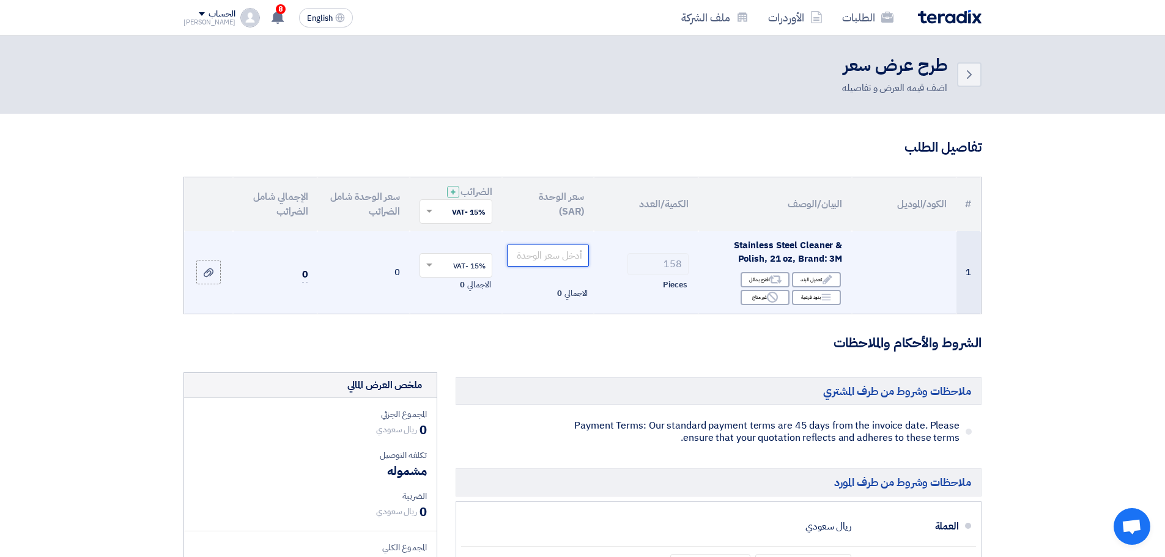
click at [552, 258] on input "number" at bounding box center [548, 256] width 83 height 22
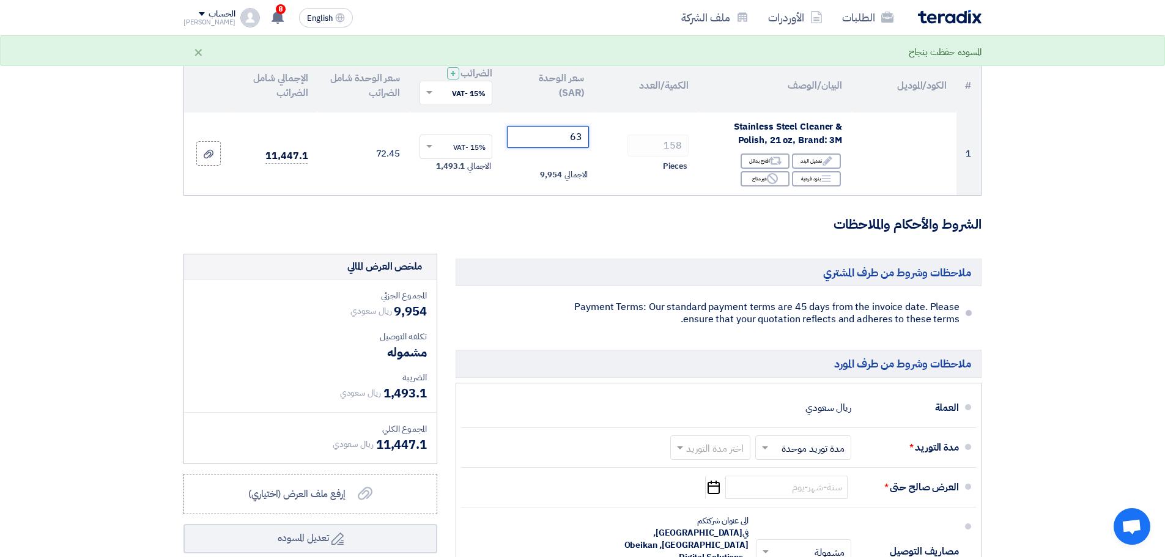
scroll to position [245, 0]
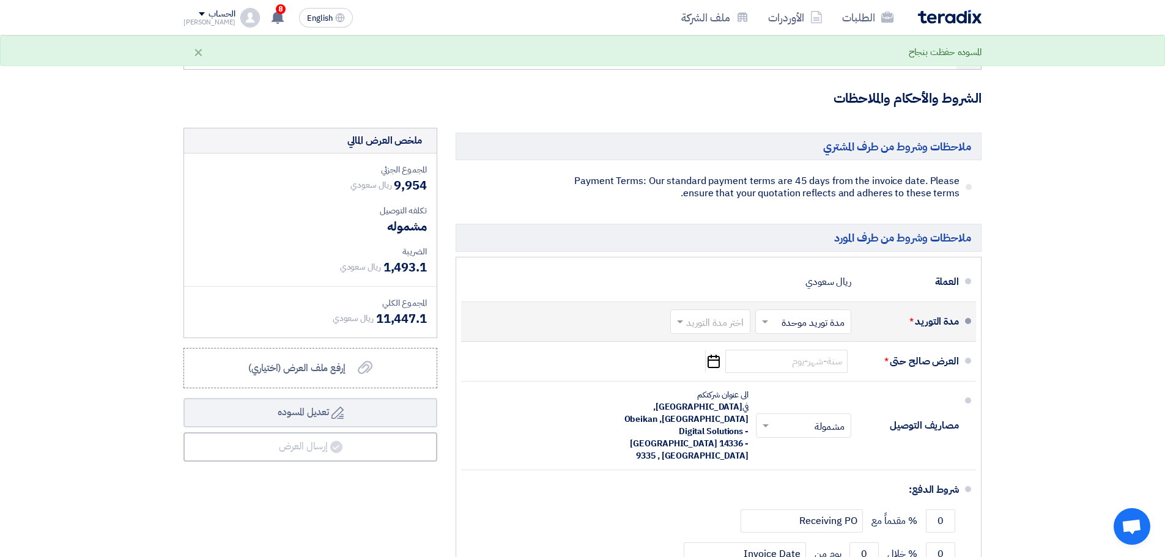
type input "63"
click at [725, 318] on input "text" at bounding box center [708, 323] width 74 height 18
click at [732, 371] on span "(3-5) أيام" at bounding box center [727, 370] width 37 height 15
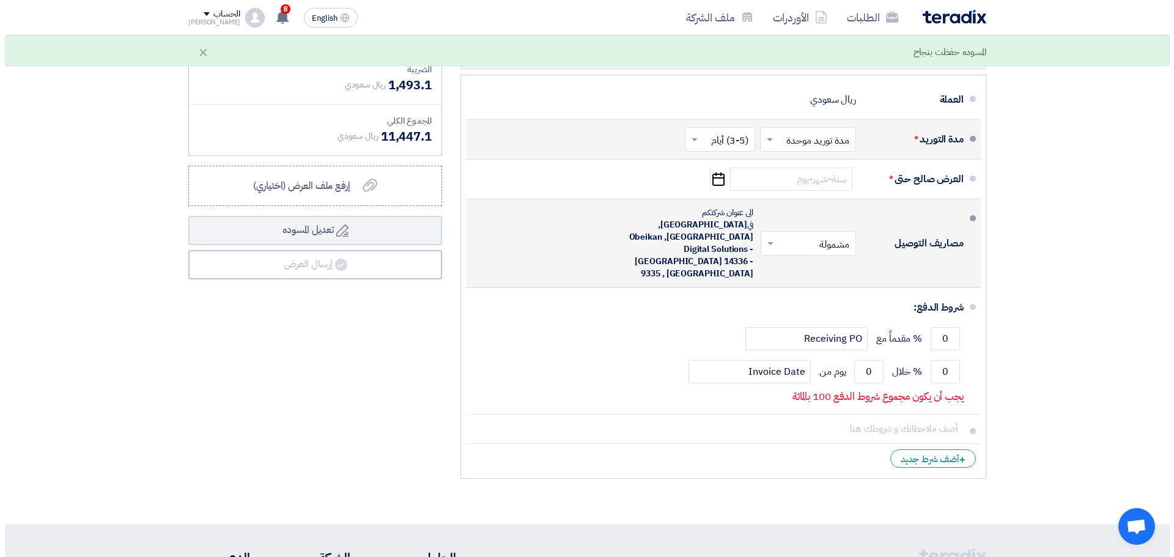
scroll to position [428, 0]
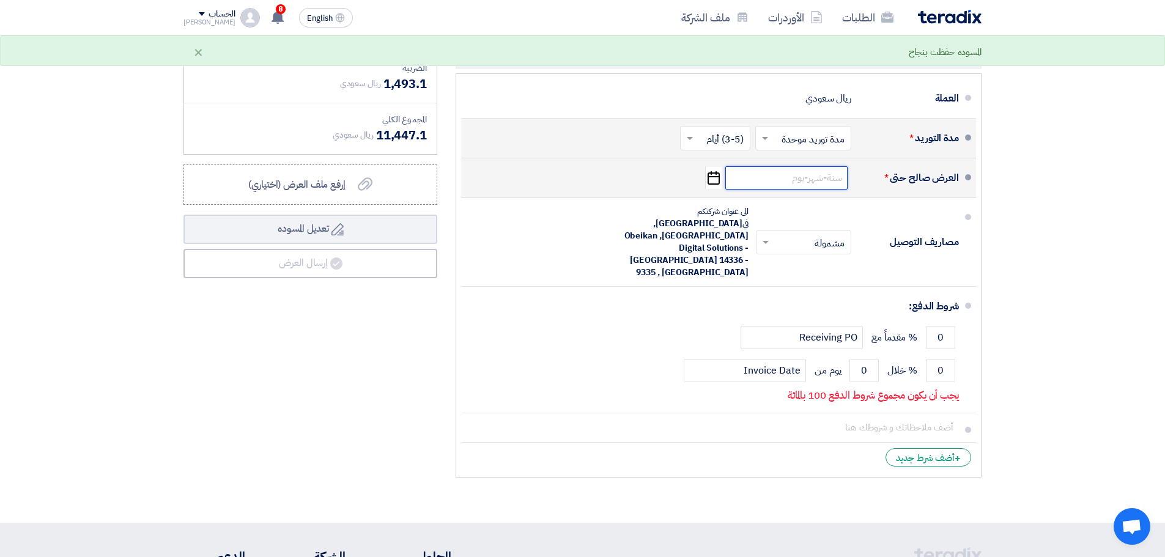
click at [788, 184] on input at bounding box center [786, 177] width 122 height 23
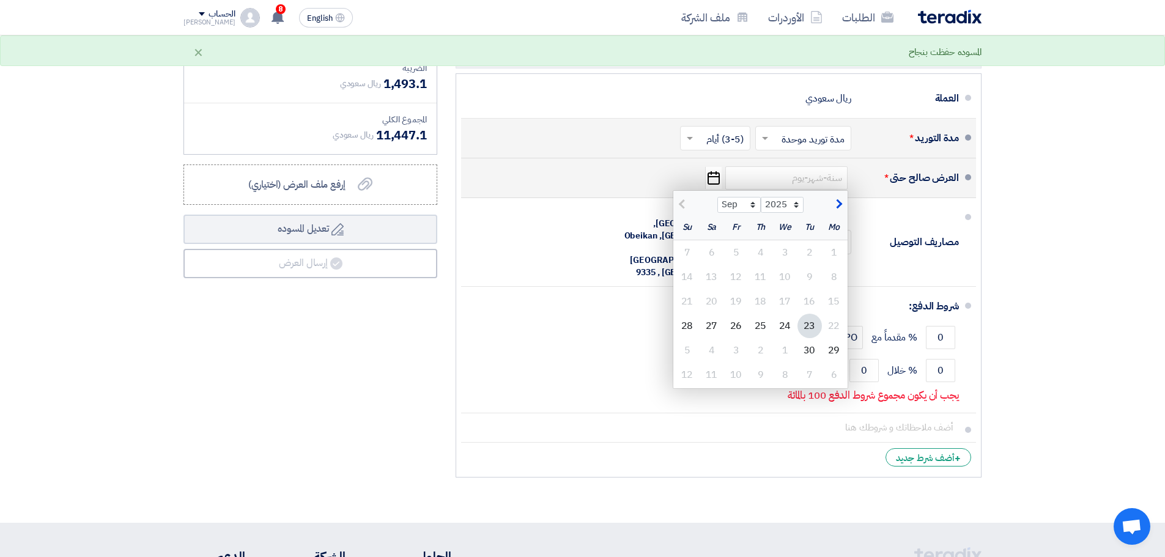
click at [838, 204] on span "button" at bounding box center [837, 204] width 7 height 13
select select "10"
click at [790, 286] on div "8" at bounding box center [785, 277] width 24 height 24
type input "[DATE]"
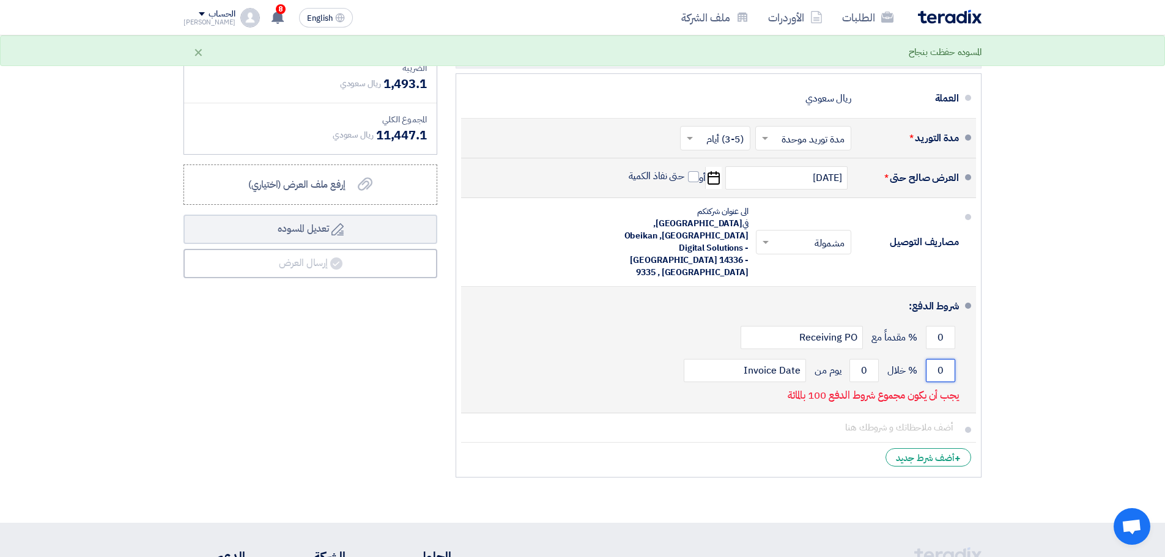
drag, startPoint x: 951, startPoint y: 330, endPoint x: 925, endPoint y: 335, distance: 25.6
click at [925, 354] on div "0 % خلال 0 يوم من Invoice Date" at bounding box center [715, 370] width 488 height 33
type input "100"
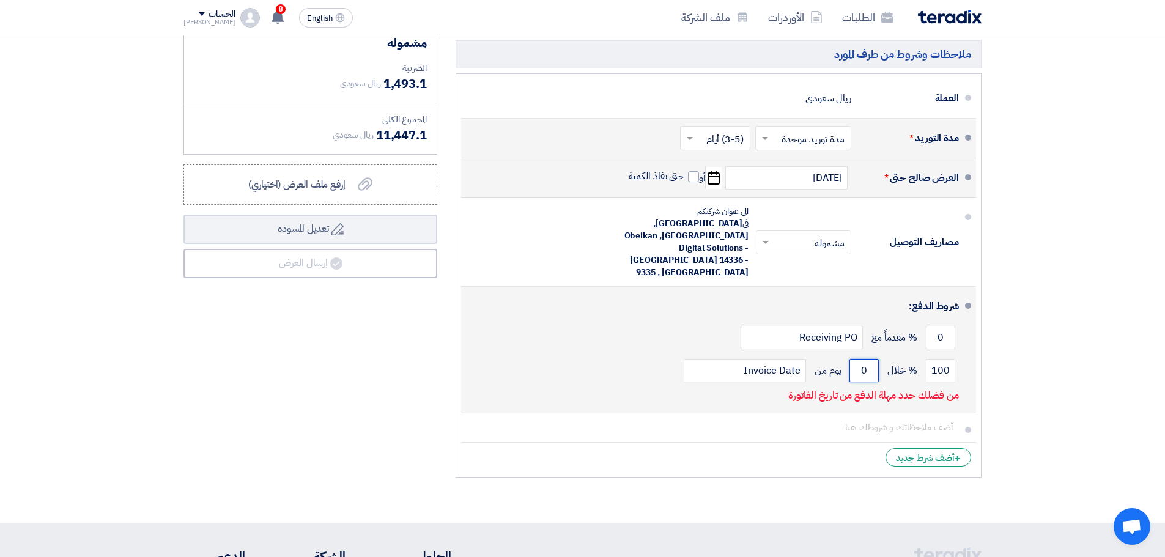
drag, startPoint x: 877, startPoint y: 332, endPoint x: 852, endPoint y: 333, distance: 24.5
click at [852, 359] on input "0" at bounding box center [864, 370] width 29 height 23
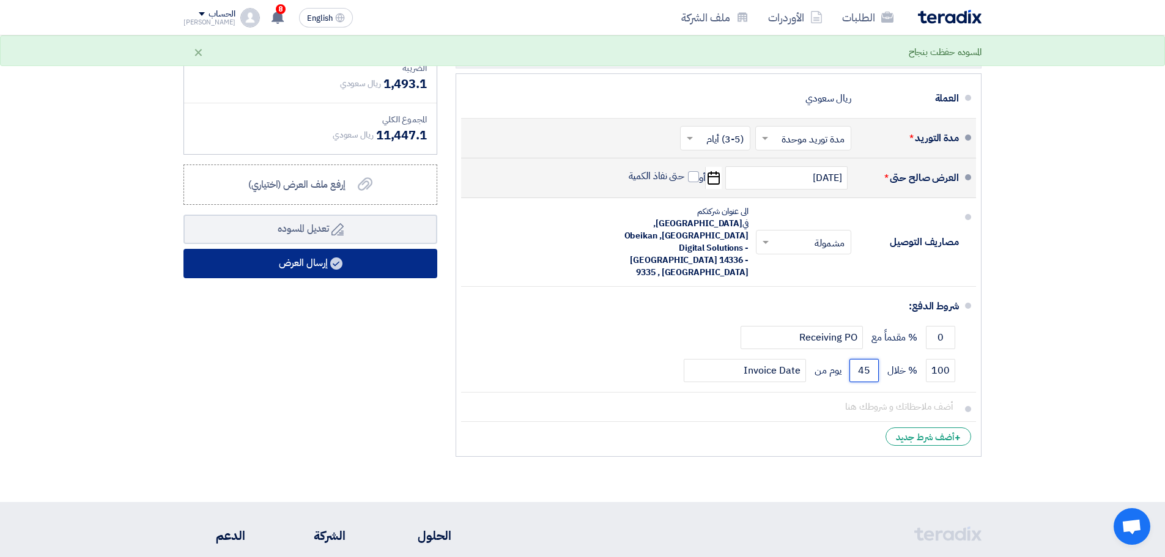
type input "45"
click at [311, 267] on button "إرسال العرض" at bounding box center [311, 263] width 254 height 29
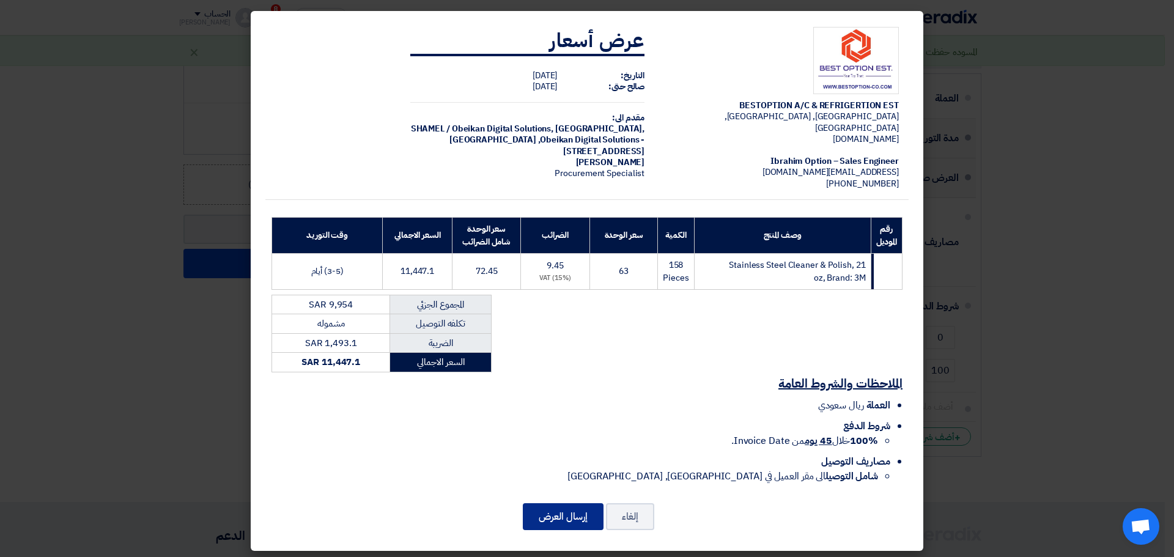
click at [563, 508] on button "إرسال العرض" at bounding box center [563, 516] width 81 height 27
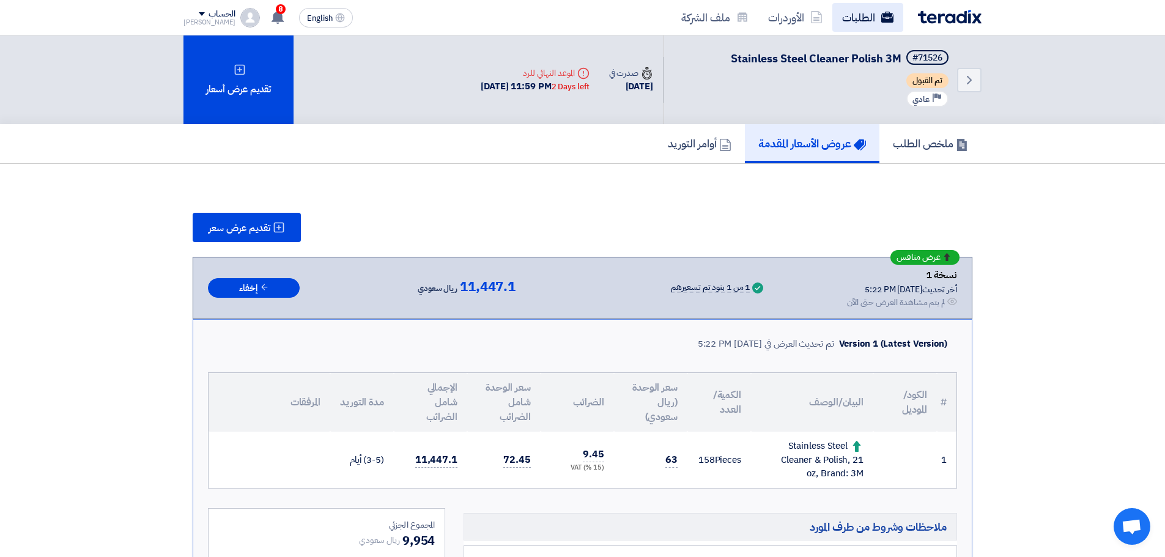
click at [880, 23] on link "الطلبات" at bounding box center [868, 17] width 71 height 29
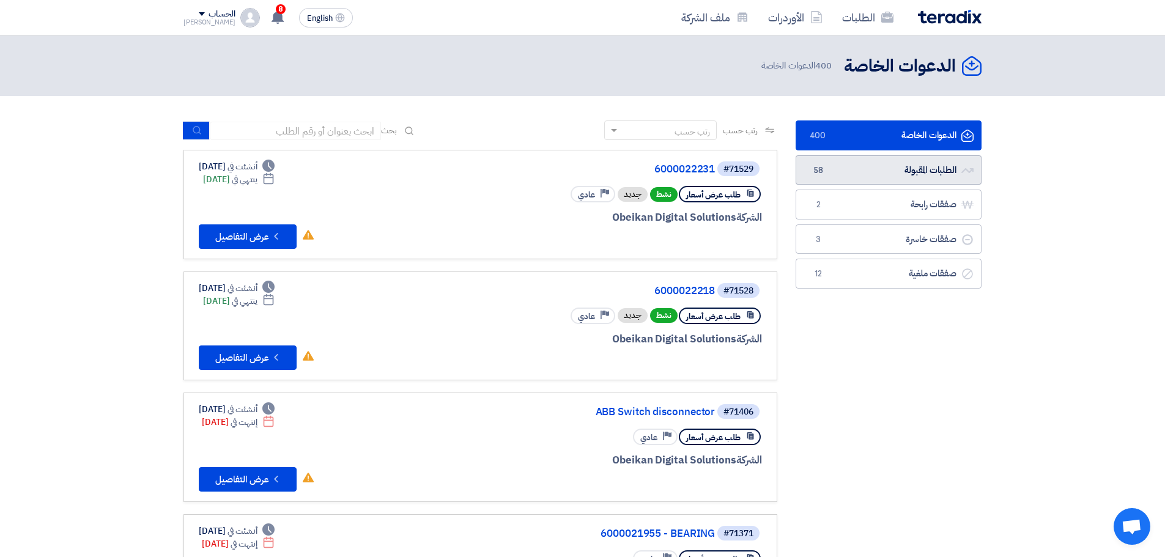
click at [880, 177] on link "الطلبات المقبولة الطلبات المقبولة 58" at bounding box center [889, 170] width 186 height 30
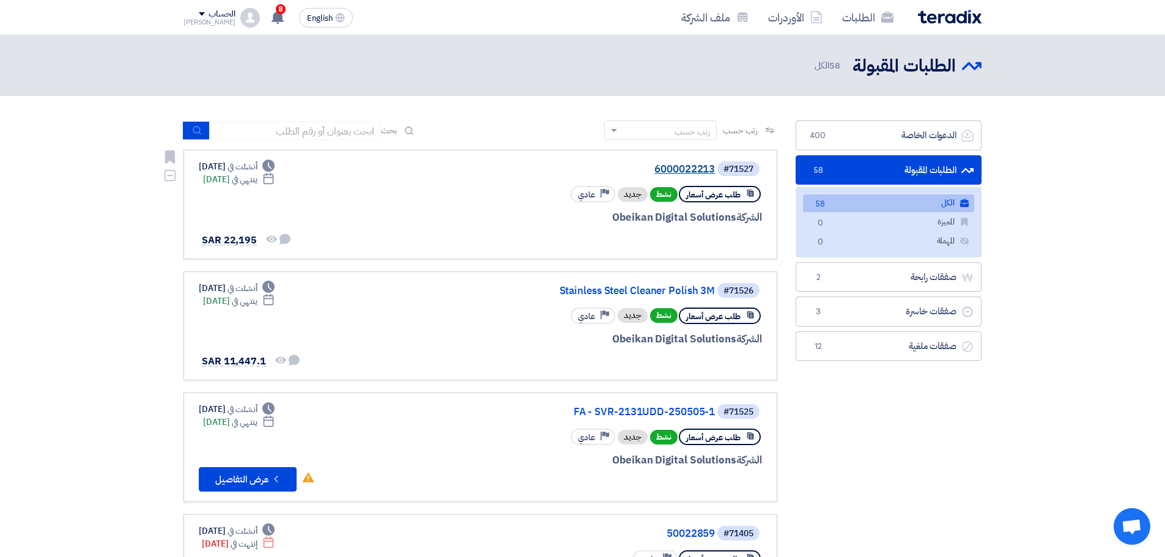
click at [688, 174] on link "6000022213" at bounding box center [592, 169] width 245 height 11
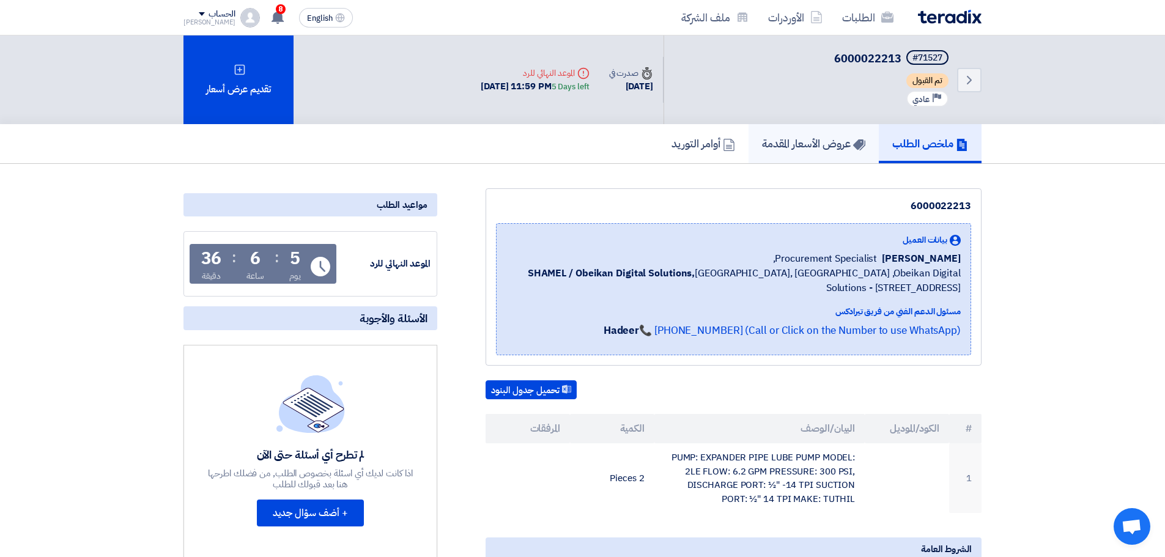
click at [810, 143] on h5 "عروض الأسعار المقدمة" at bounding box center [813, 143] width 103 height 14
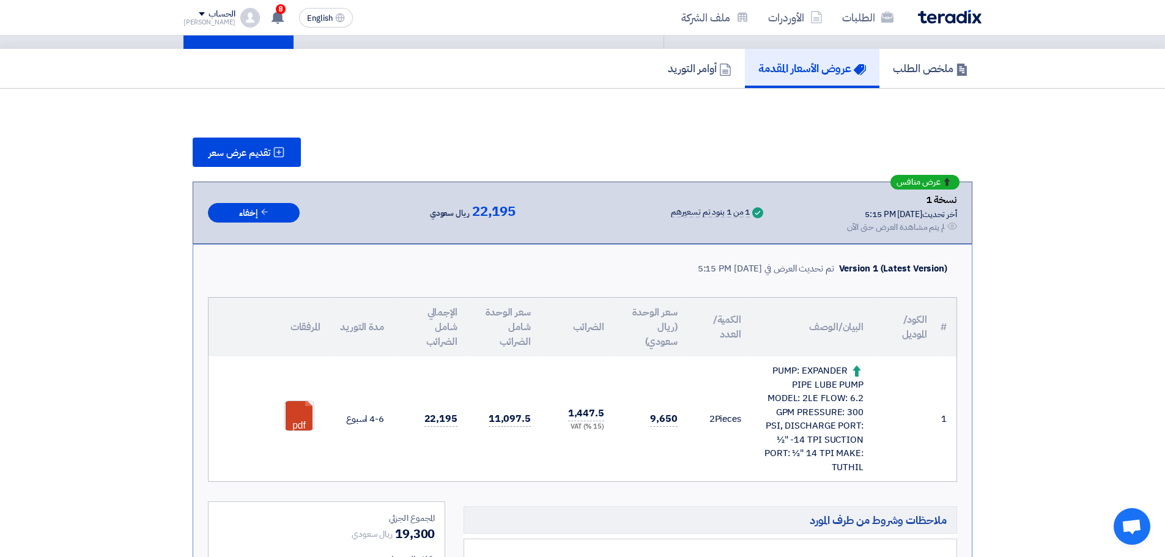
scroll to position [122, 0]
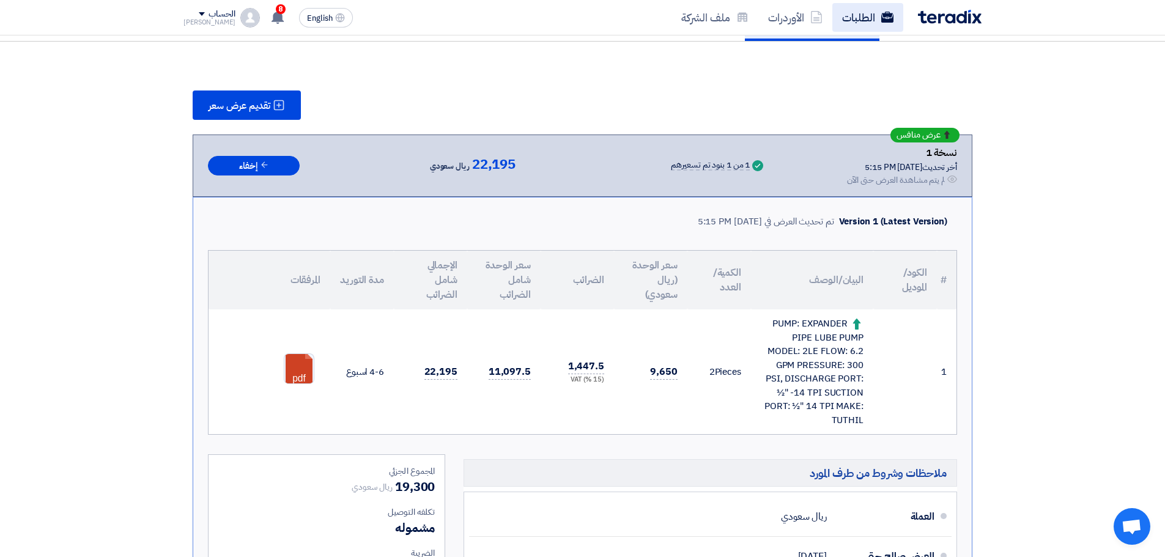
click at [865, 25] on link "الطلبات" at bounding box center [868, 17] width 71 height 29
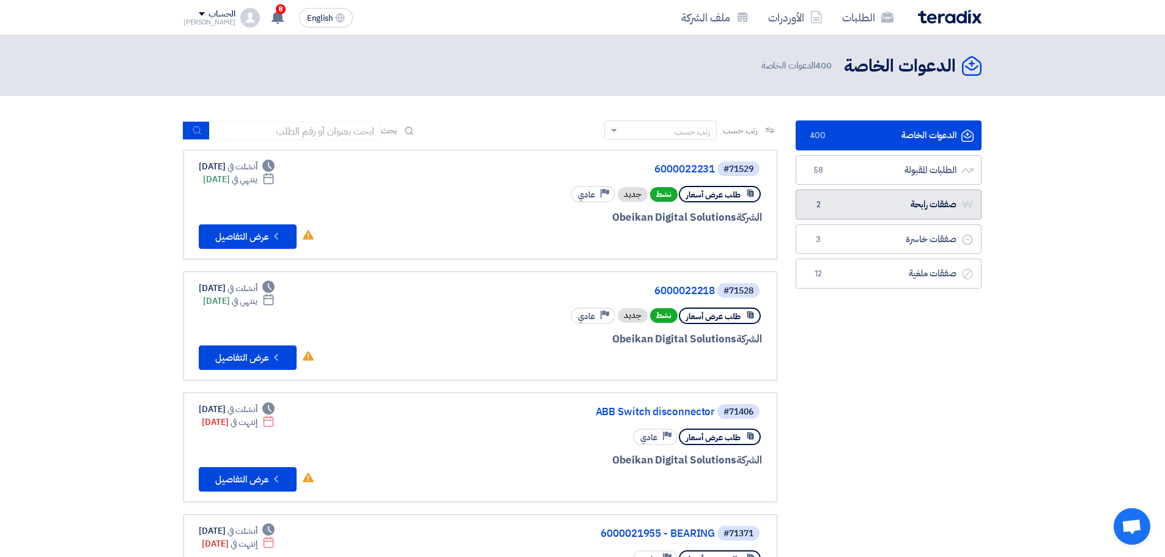
click at [876, 200] on link "صفقات رابحة صفقات رابحة 2" at bounding box center [889, 205] width 186 height 30
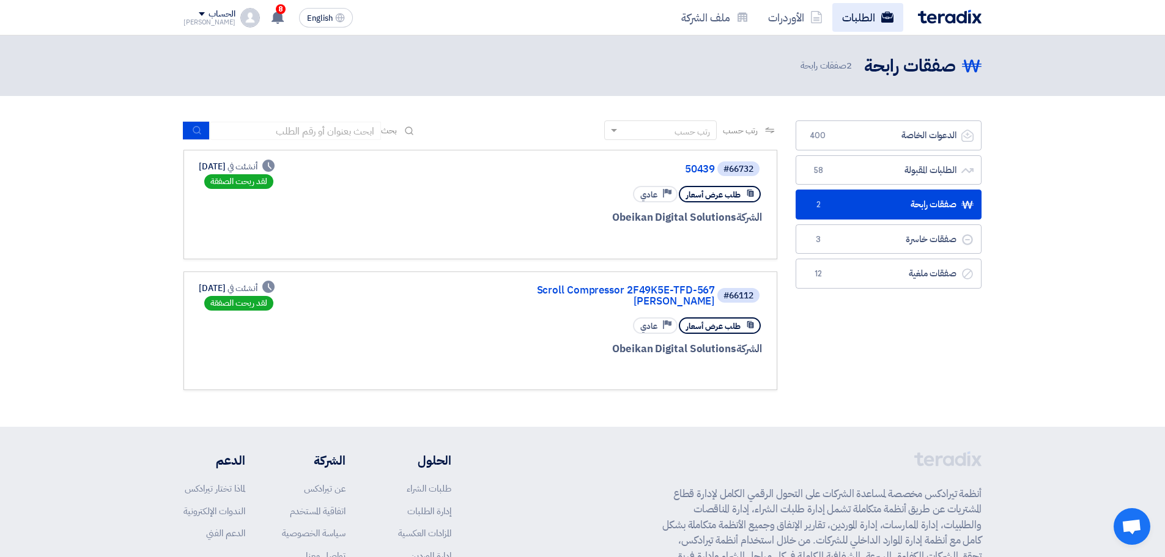
click at [872, 21] on link "الطلبات" at bounding box center [868, 17] width 71 height 29
